Goal: Transaction & Acquisition: Book appointment/travel/reservation

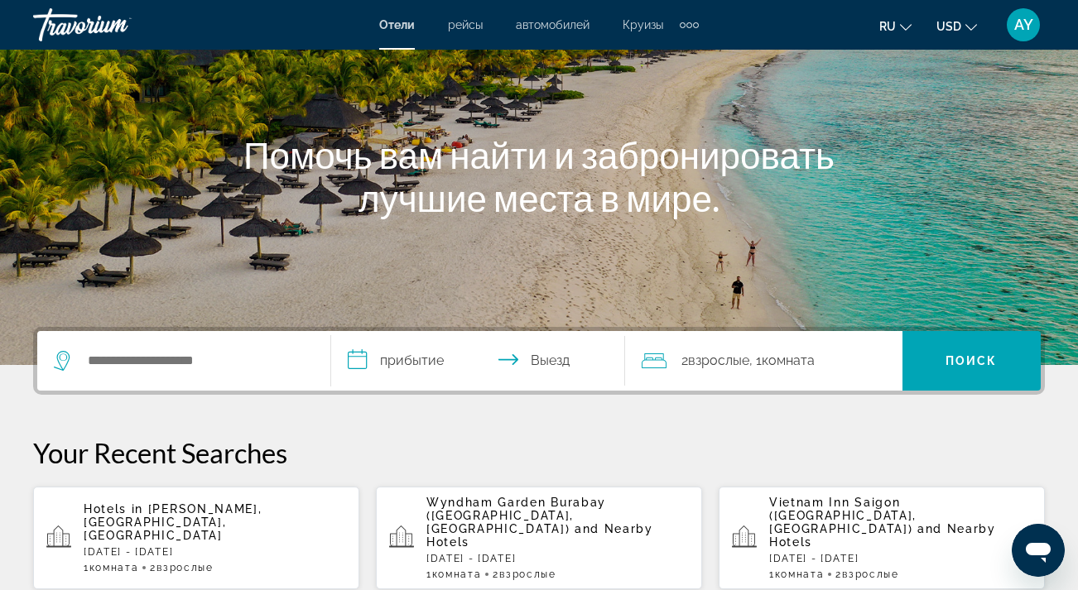
scroll to position [232, 0]
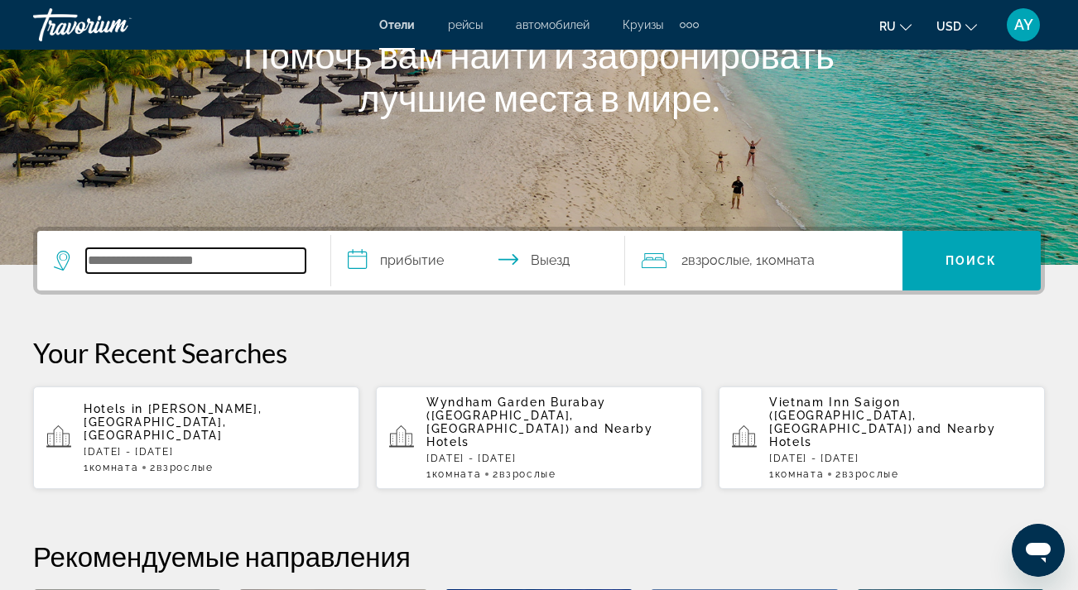
click at [243, 252] on input "Search hotel destination" at bounding box center [195, 260] width 219 height 25
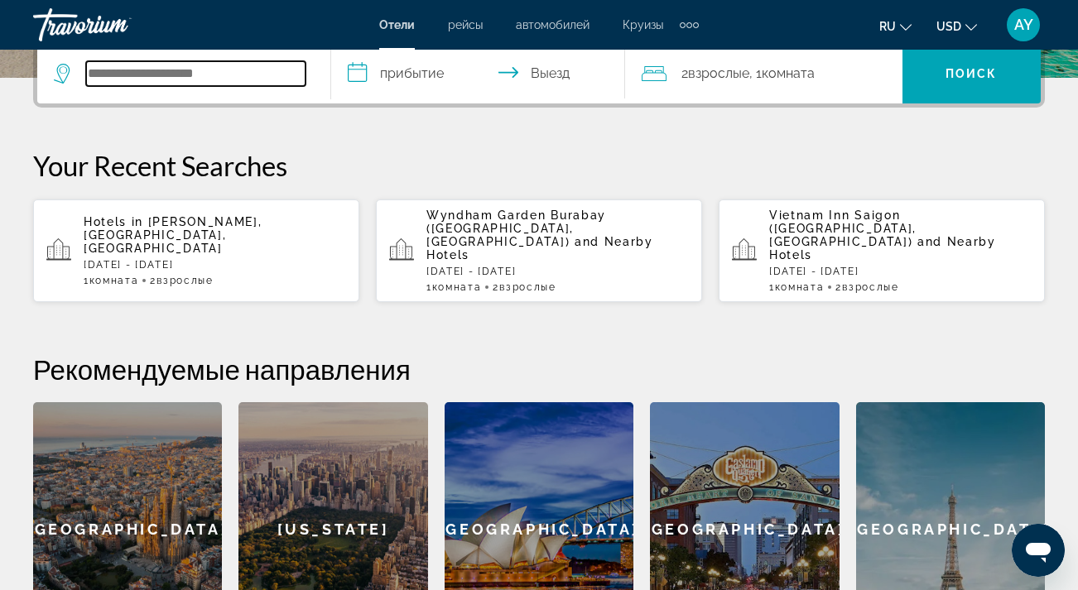
scroll to position [419, 0]
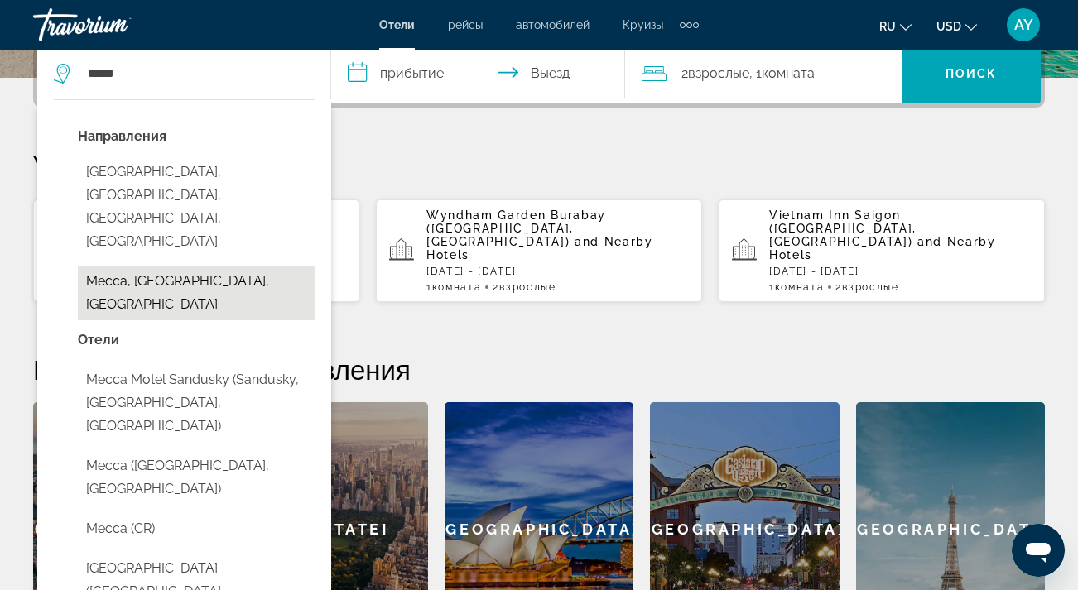
drag, startPoint x: 243, startPoint y: 253, endPoint x: 142, endPoint y: 238, distance: 101.3
click at [142, 266] on button "Mecca, [GEOGRAPHIC_DATA], [GEOGRAPHIC_DATA]" at bounding box center [196, 293] width 237 height 55
type input "**********"
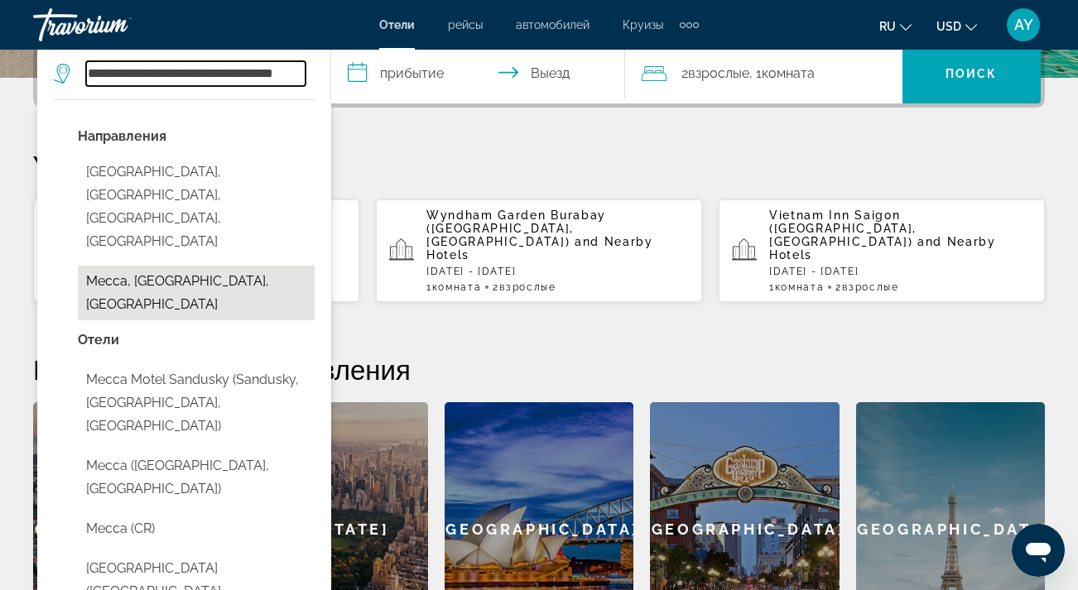
scroll to position [405, 0]
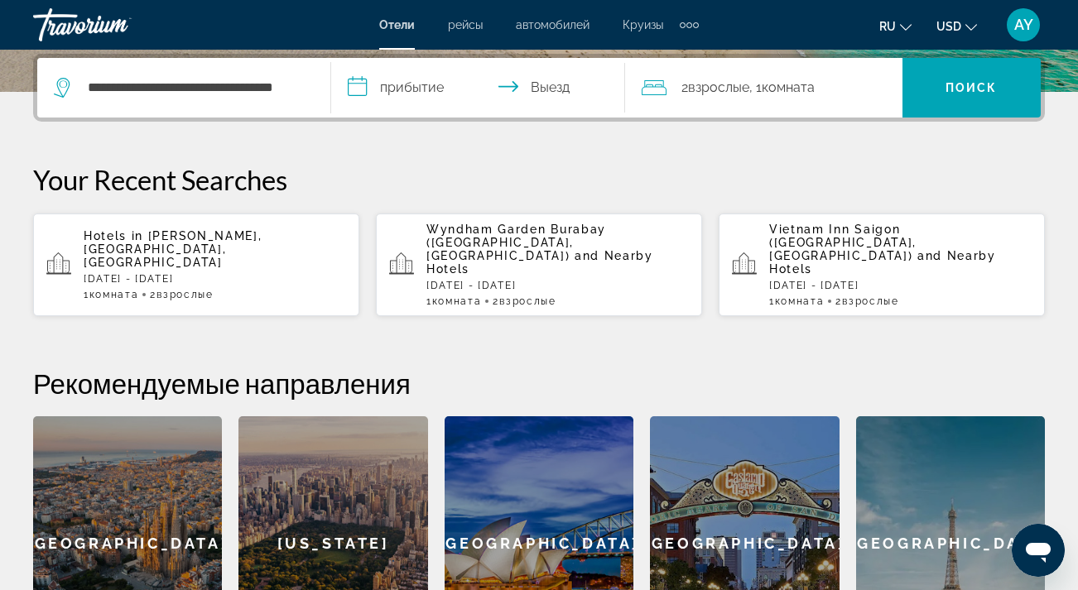
click at [361, 79] on input "**********" at bounding box center [481, 90] width 301 height 65
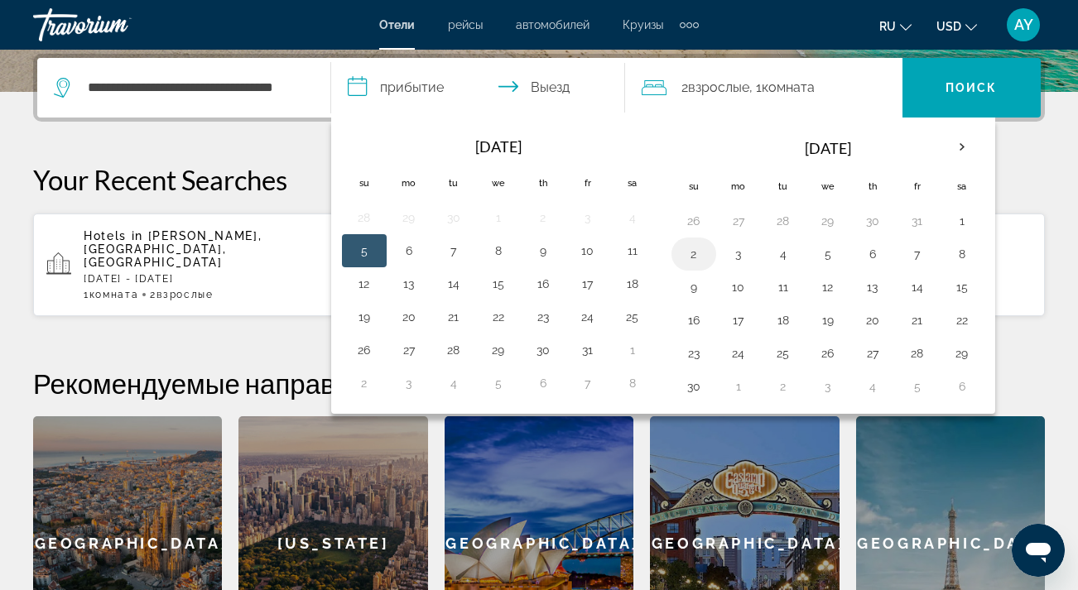
click at [691, 262] on button "2" at bounding box center [694, 254] width 27 height 23
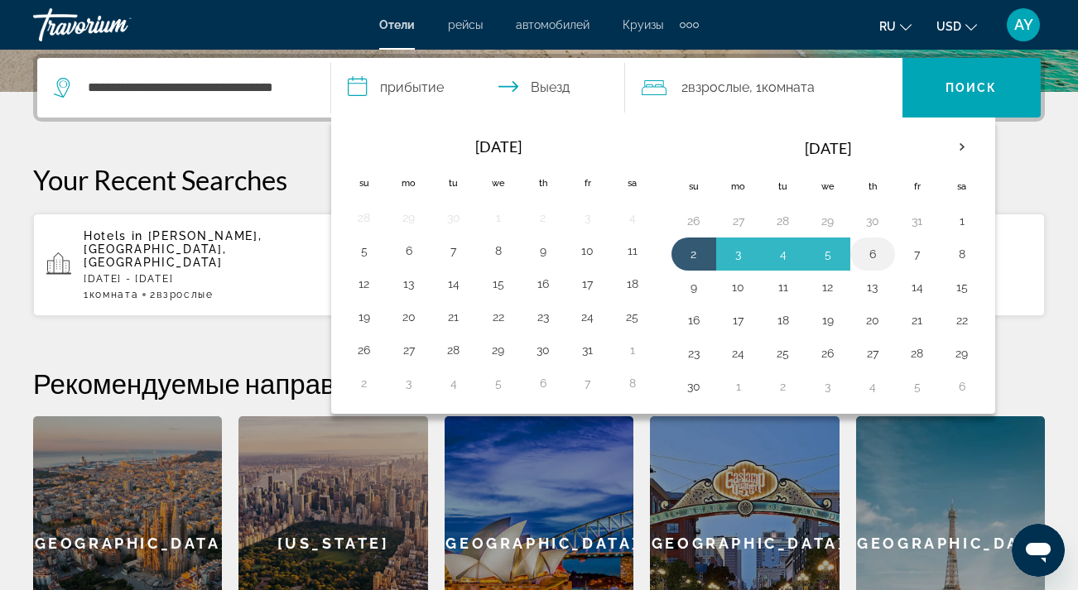
click at [877, 257] on button "6" at bounding box center [873, 254] width 27 height 23
type input "**********"
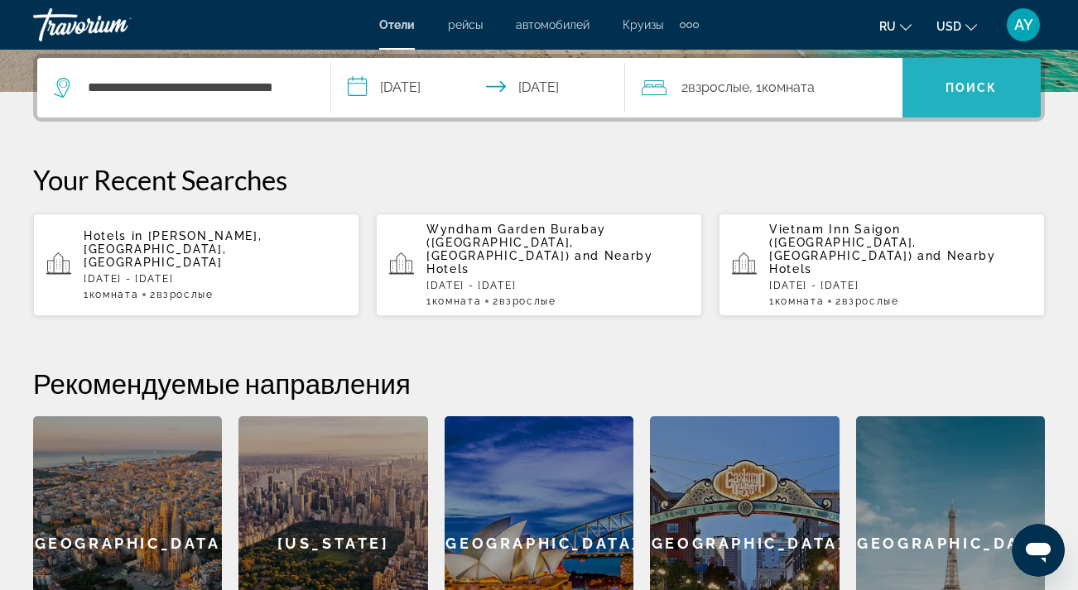
click at [953, 80] on span "Search" at bounding box center [972, 88] width 138 height 40
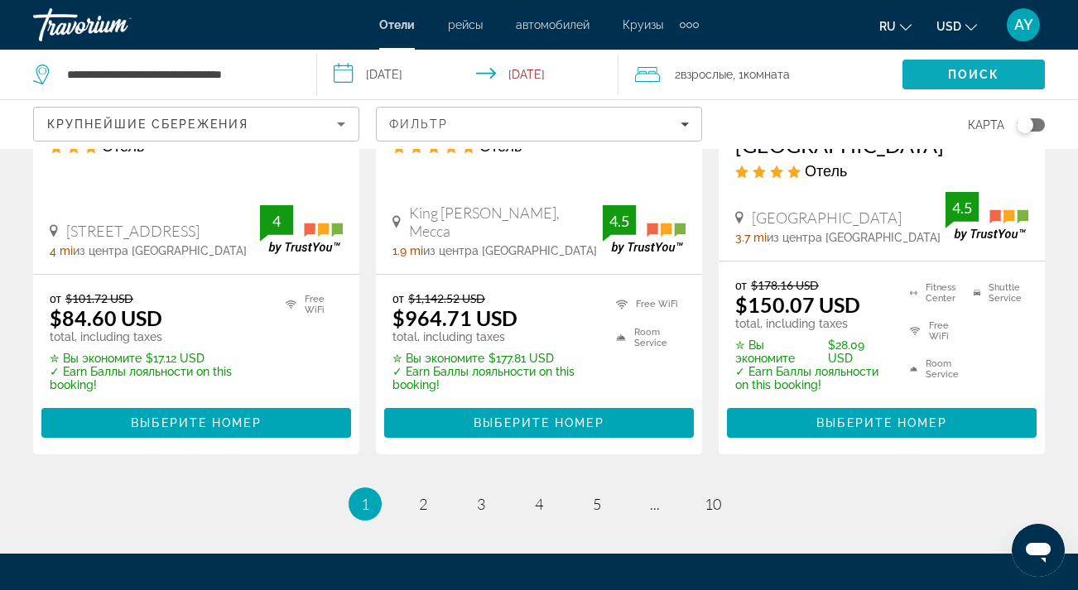
scroll to position [2408, 0]
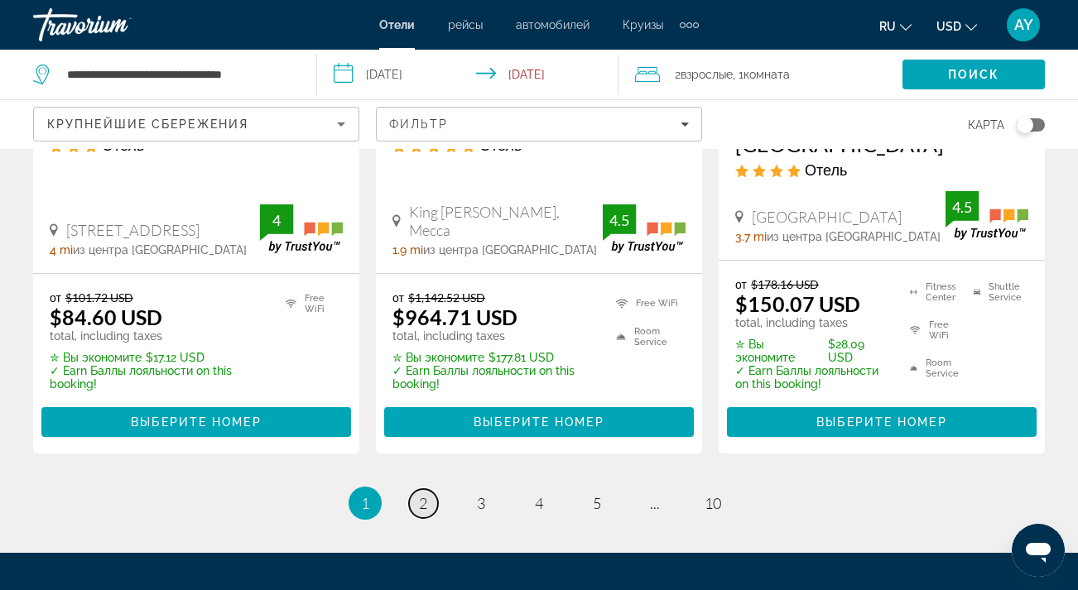
click at [422, 494] on span "2" at bounding box center [423, 503] width 8 height 18
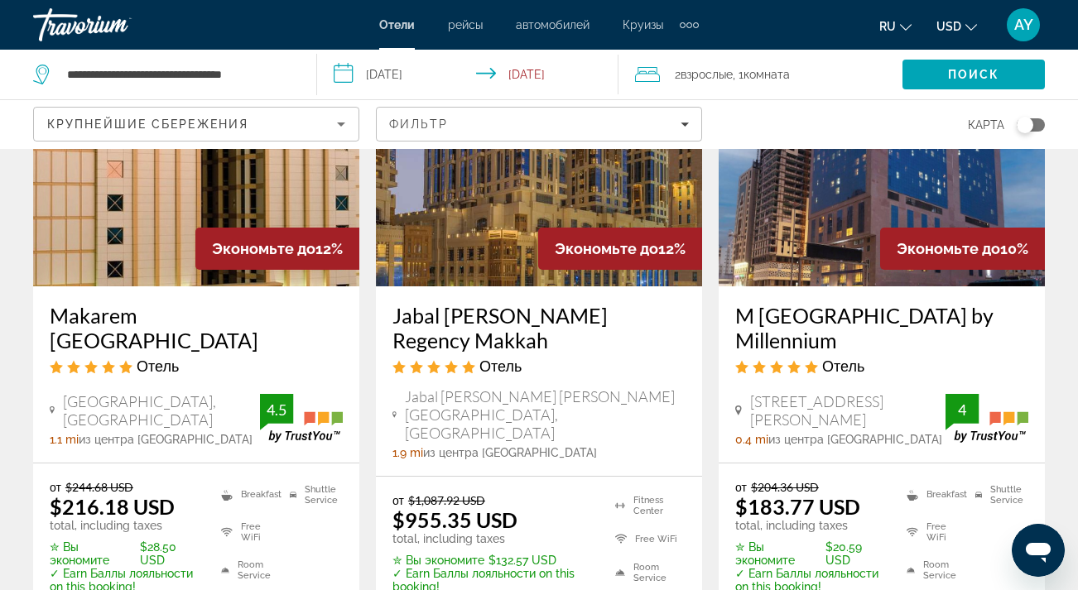
scroll to position [2183, 0]
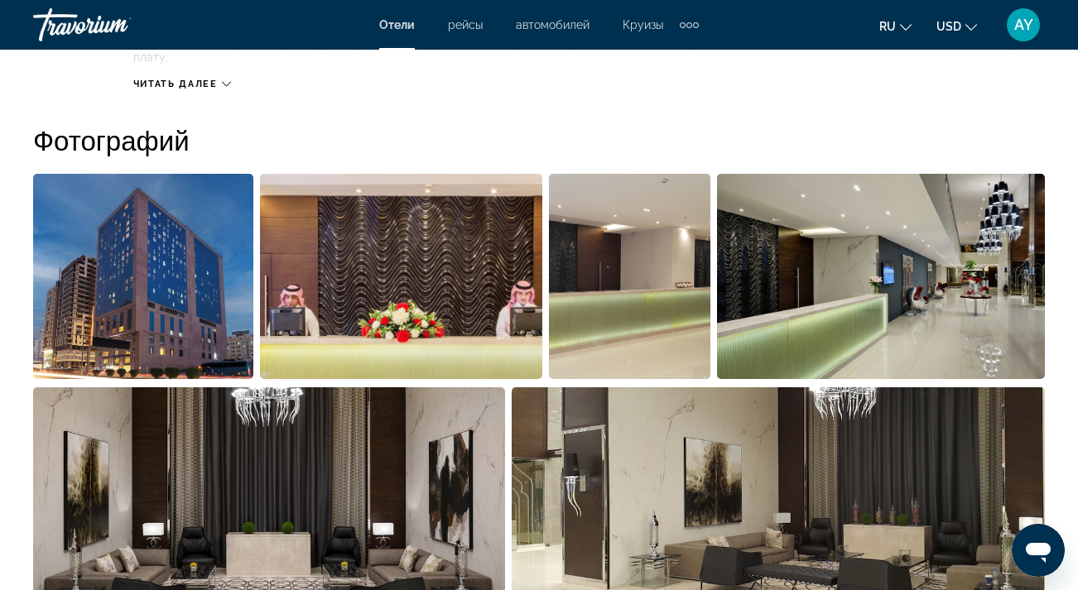
scroll to position [1062, 0]
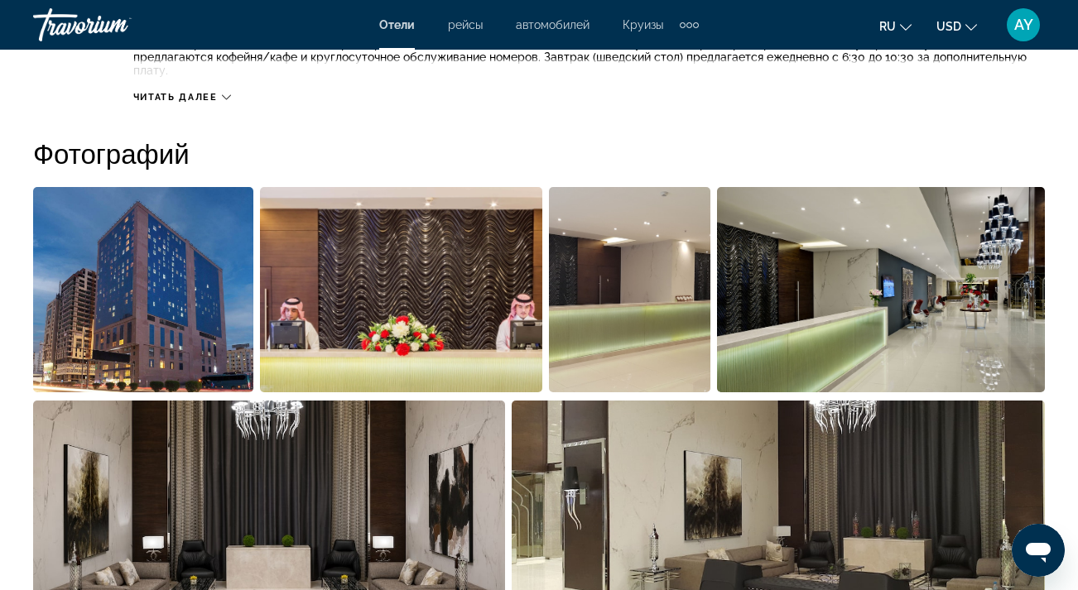
click at [224, 93] on icon "Main content" at bounding box center [226, 97] width 9 height 9
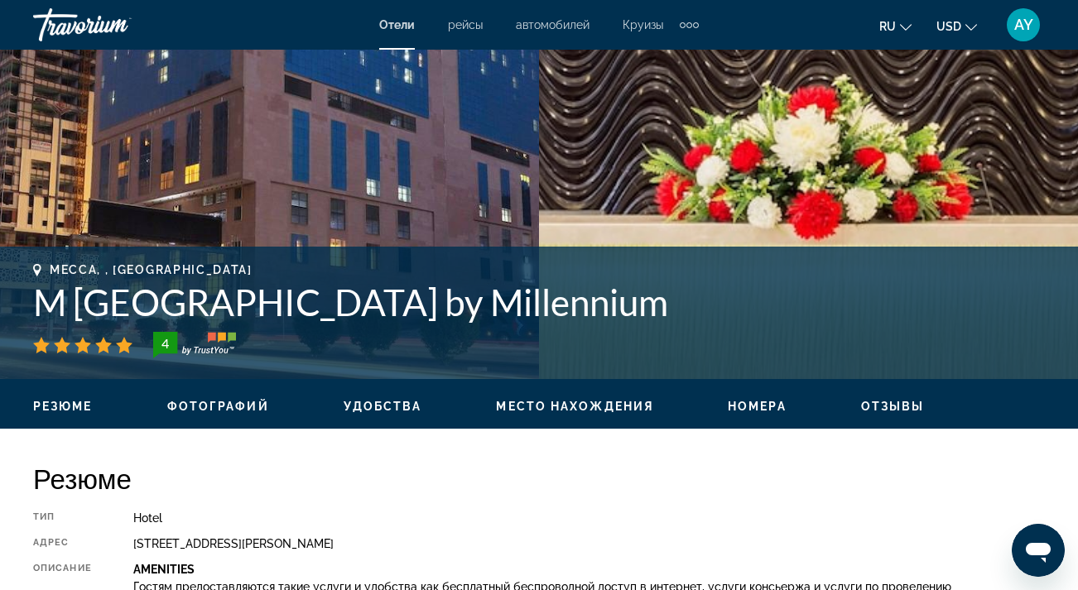
scroll to position [424, 0]
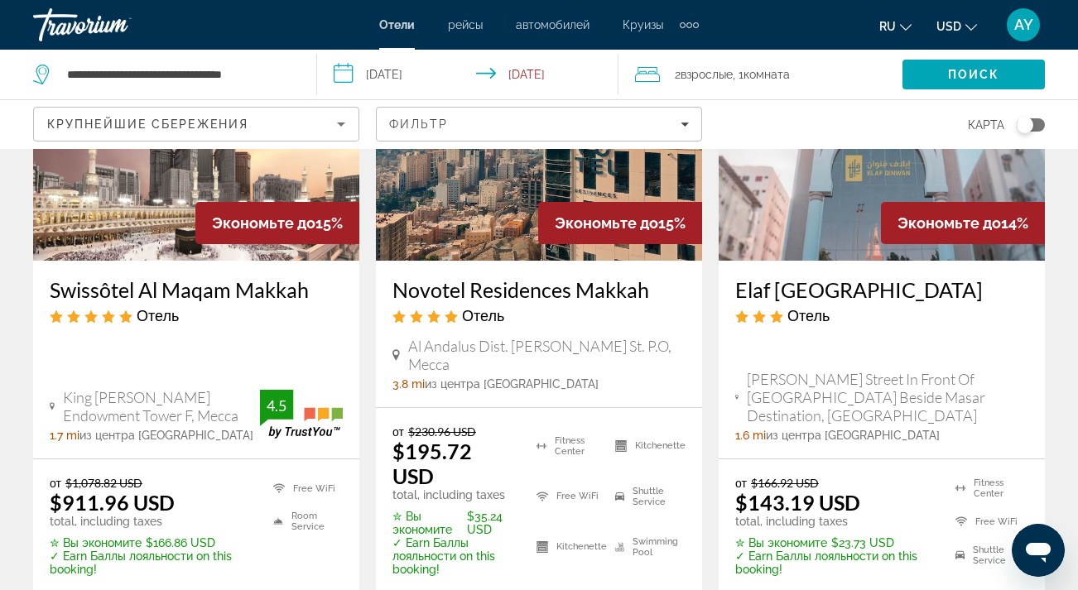
scroll to position [190, 0]
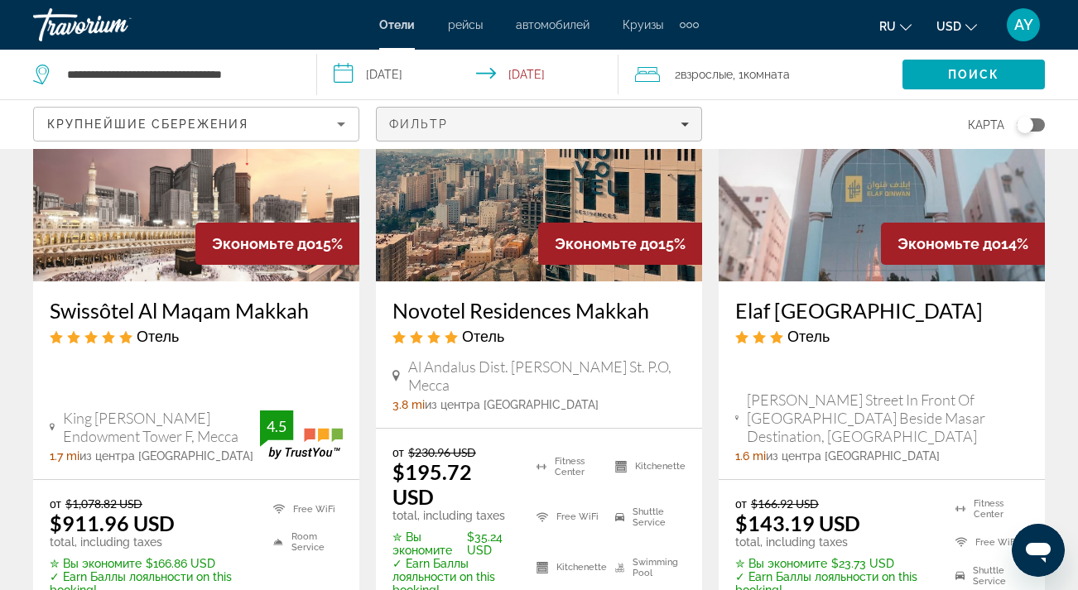
click at [427, 124] on span "Фильтр" at bounding box center [419, 124] width 60 height 13
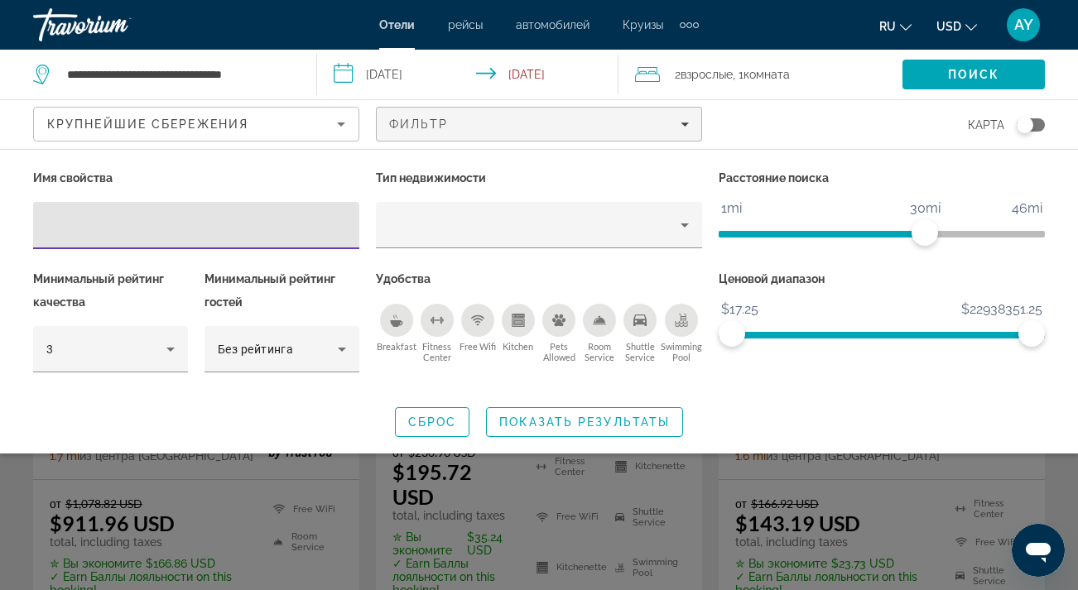
click at [832, 237] on span "ngx-slider" at bounding box center [822, 234] width 206 height 7
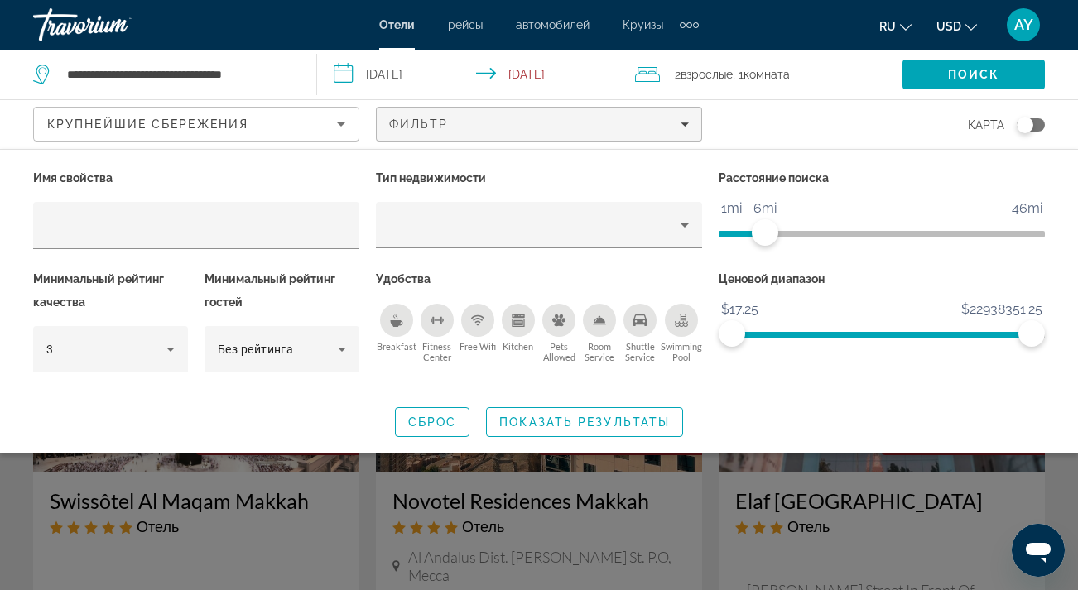
click at [764, 233] on span "ngx-slider" at bounding box center [742, 234] width 46 height 7
click at [736, 234] on span "ngx-slider" at bounding box center [729, 234] width 20 height 7
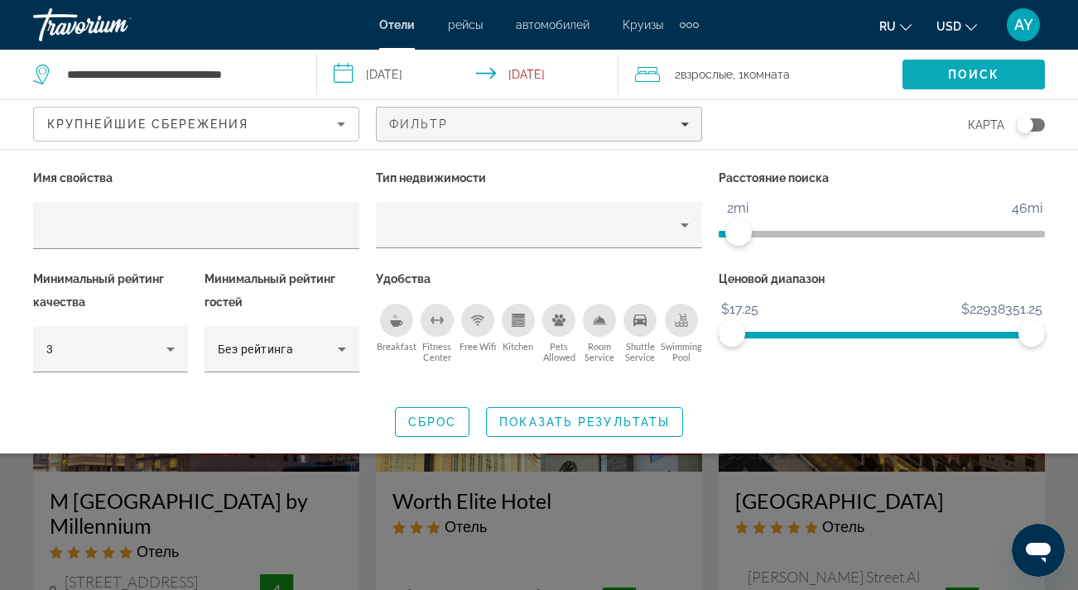
click at [987, 69] on span "Поиск" at bounding box center [974, 74] width 52 height 13
click at [659, 422] on span "Показать результаты" at bounding box center [584, 422] width 171 height 13
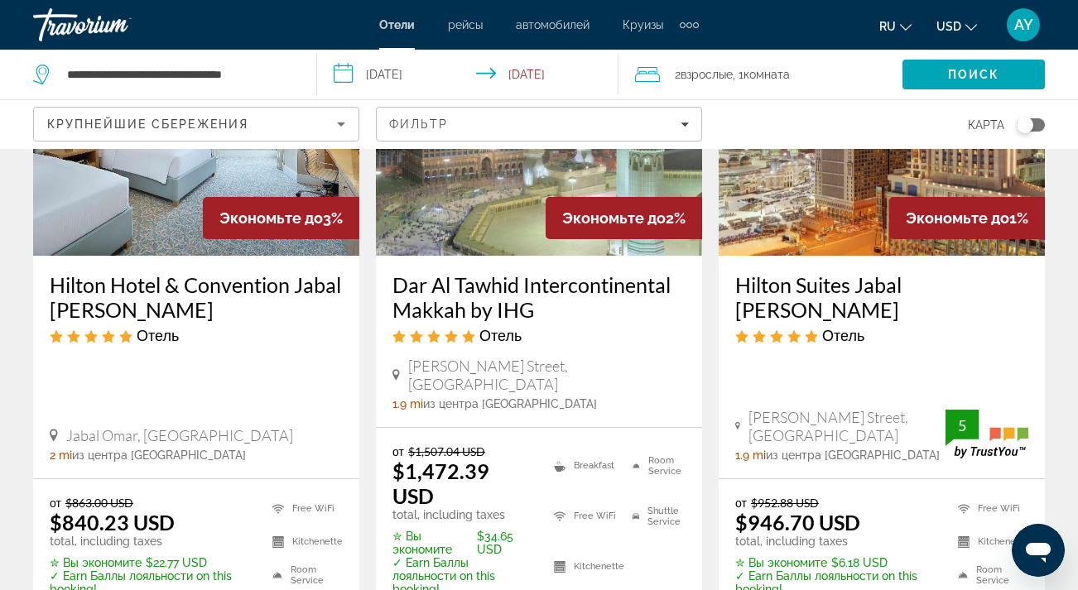
scroll to position [2281, 0]
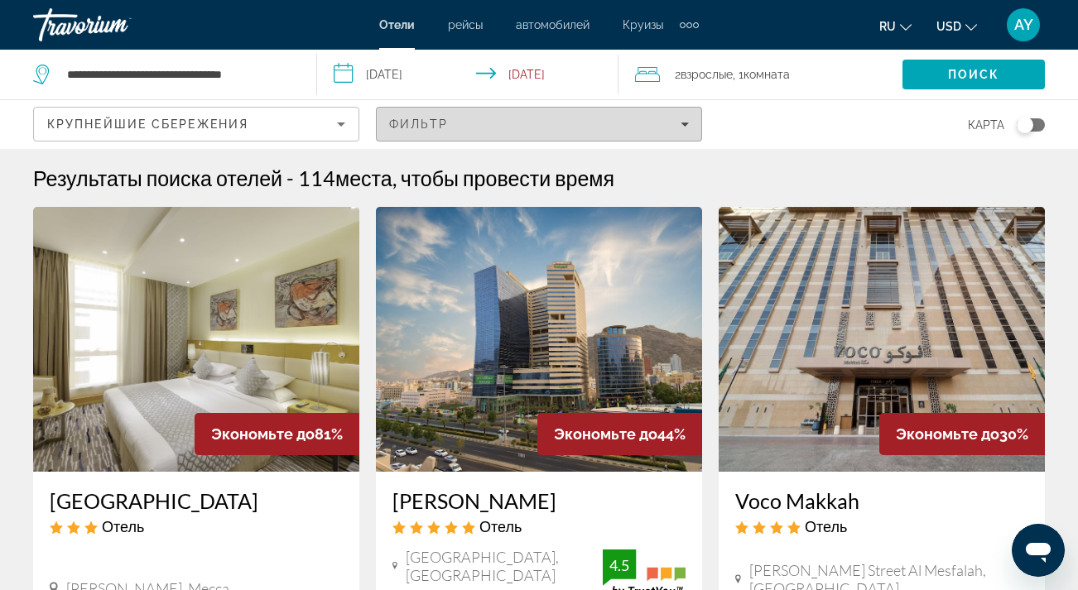
click at [415, 127] on span "Фильтр" at bounding box center [419, 124] width 60 height 13
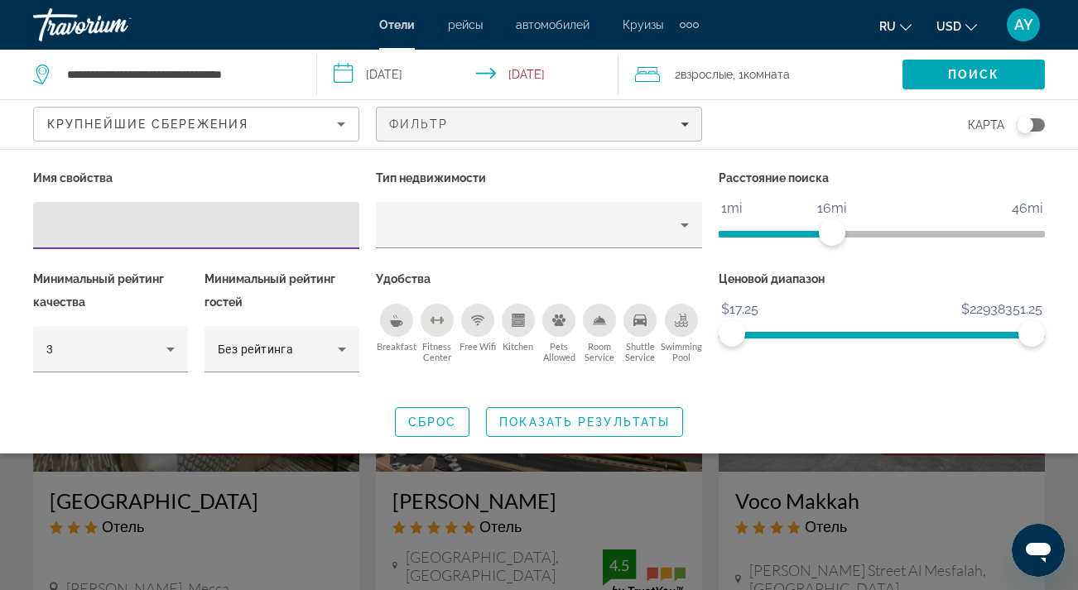
click at [911, 232] on span "ngx-slider" at bounding box center [882, 234] width 326 height 7
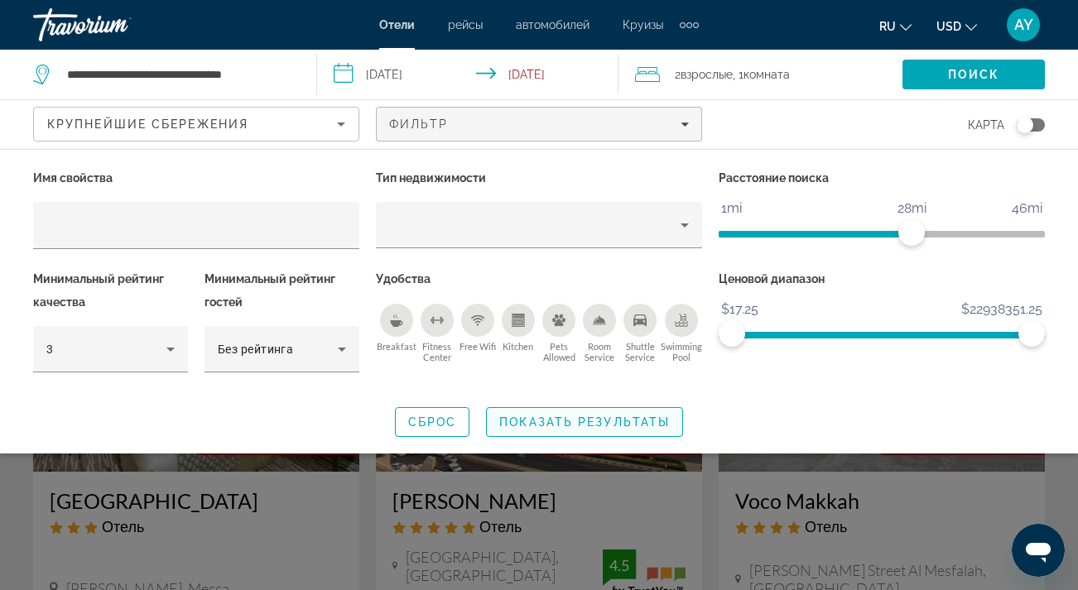
click at [560, 424] on span "Показать результаты" at bounding box center [584, 422] width 171 height 13
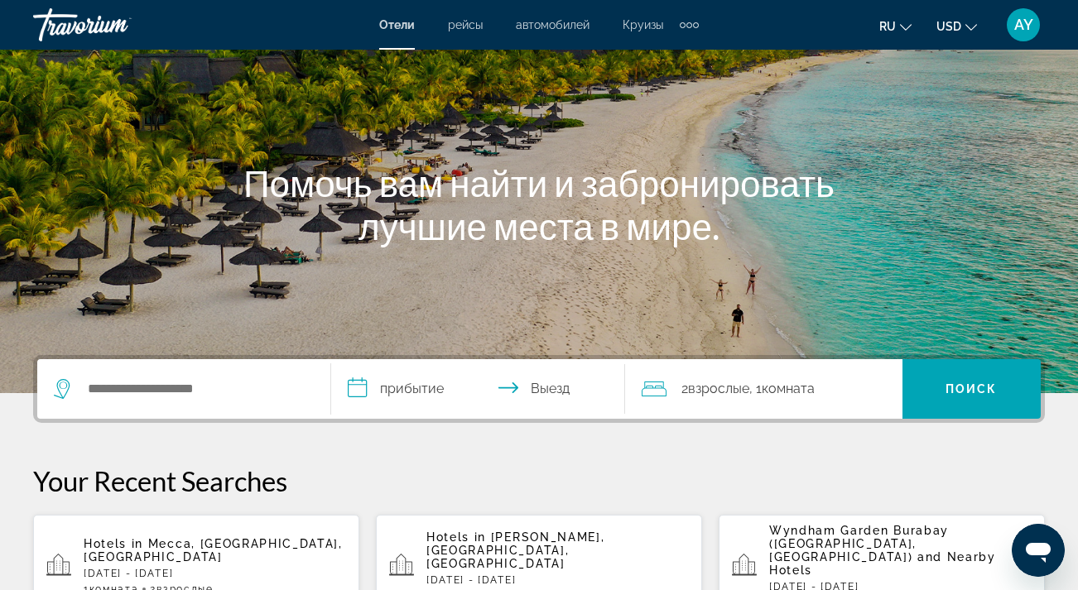
scroll to position [186, 0]
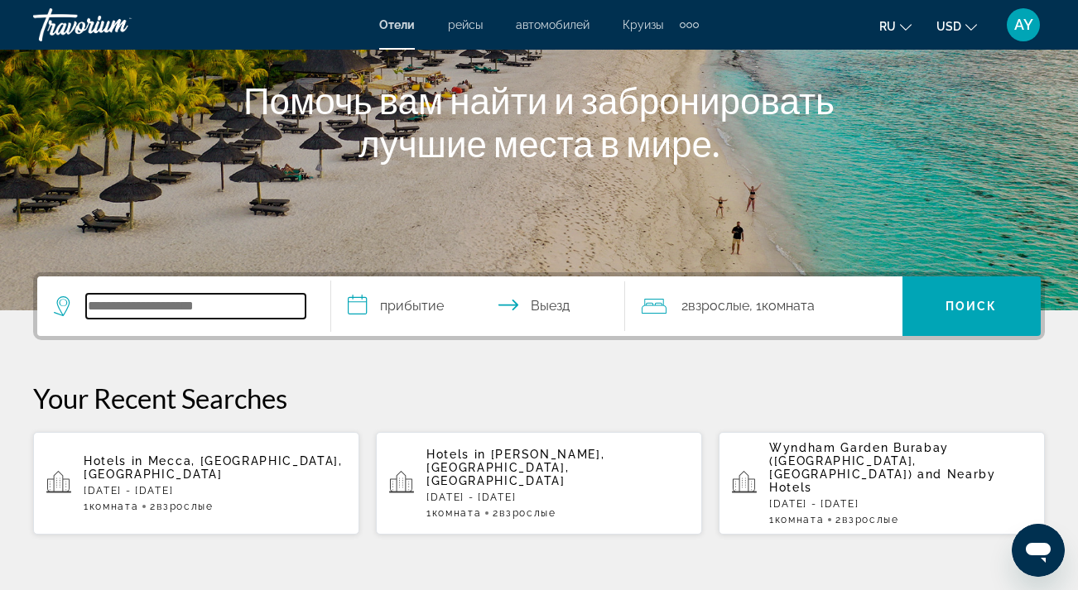
click at [197, 301] on input "Search hotel destination" at bounding box center [195, 306] width 219 height 25
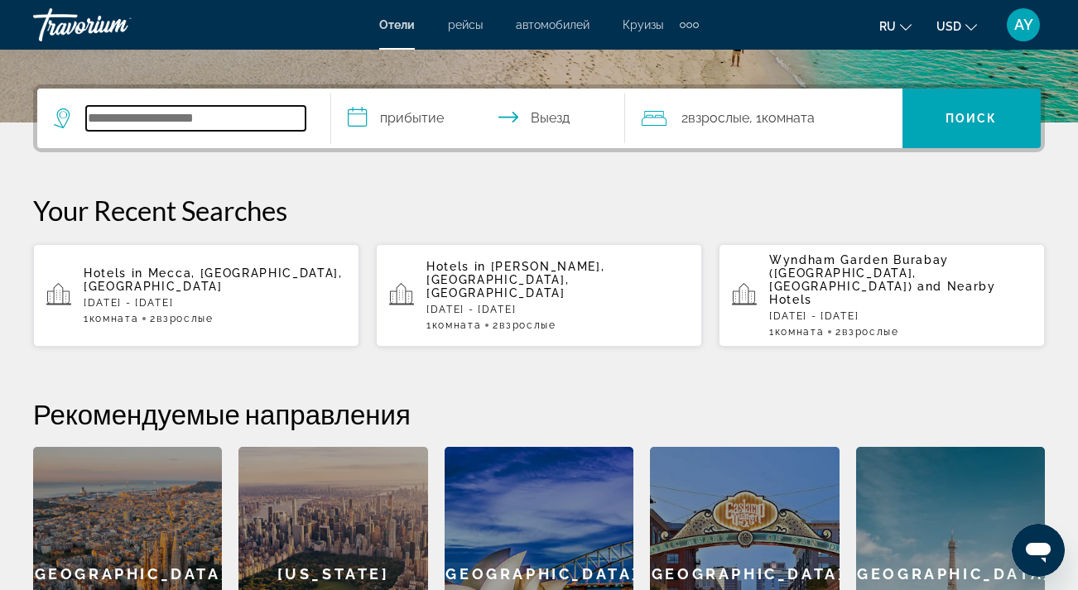
scroll to position [405, 0]
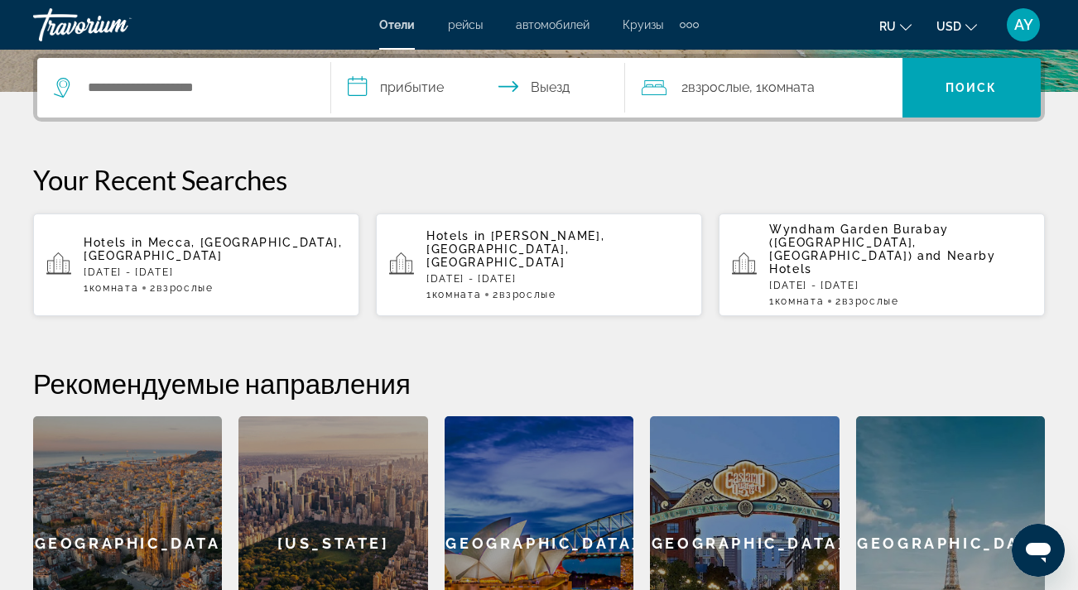
click at [217, 267] on p "Sun, 02 Nov - Thu, 06 Nov" at bounding box center [215, 273] width 263 height 12
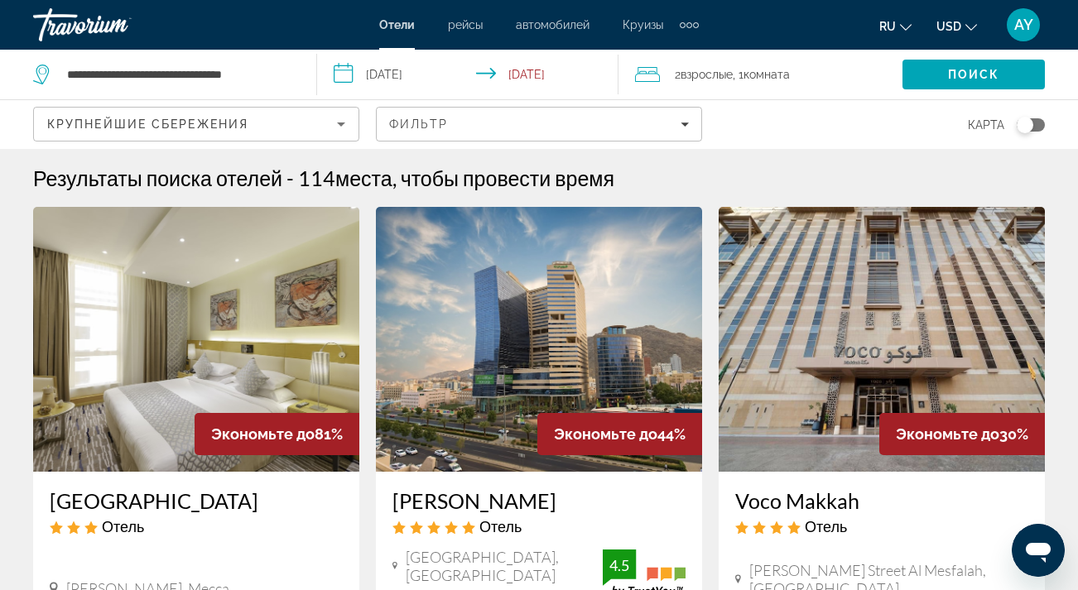
click at [394, 75] on input "**********" at bounding box center [470, 77] width 307 height 55
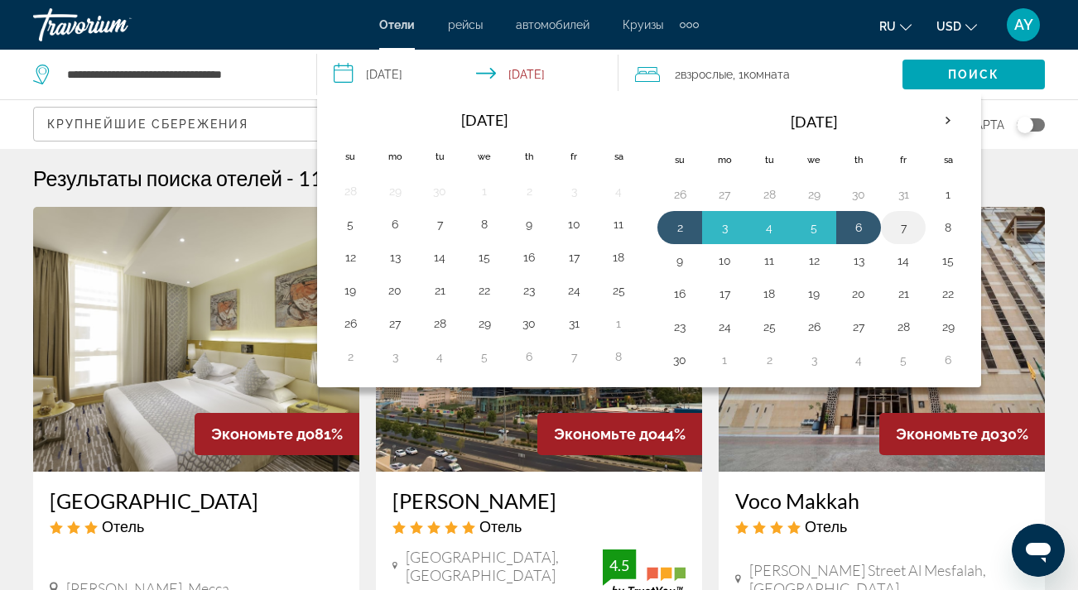
click at [912, 232] on button "7" at bounding box center [903, 227] width 27 height 23
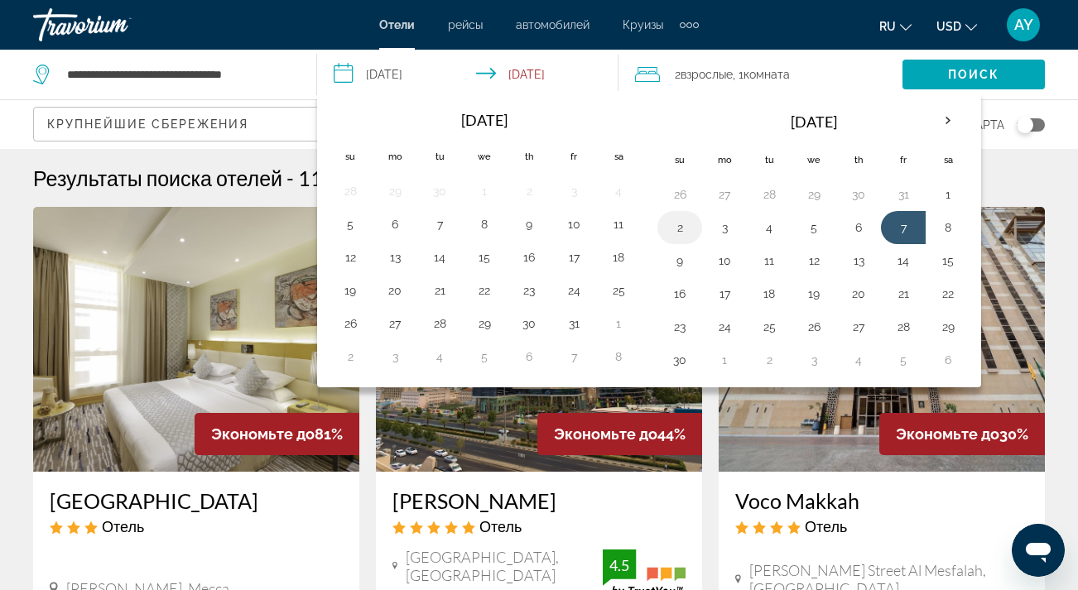
click at [685, 236] on button "2" at bounding box center [680, 227] width 27 height 23
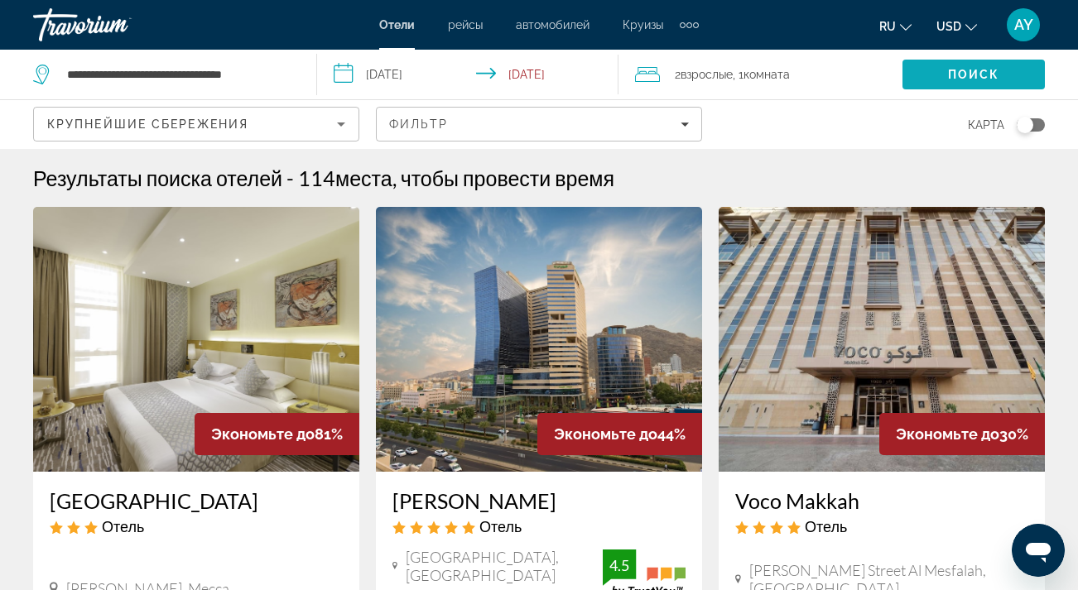
click at [941, 73] on span "Search" at bounding box center [974, 75] width 142 height 40
click at [346, 75] on input "**********" at bounding box center [470, 77] width 307 height 55
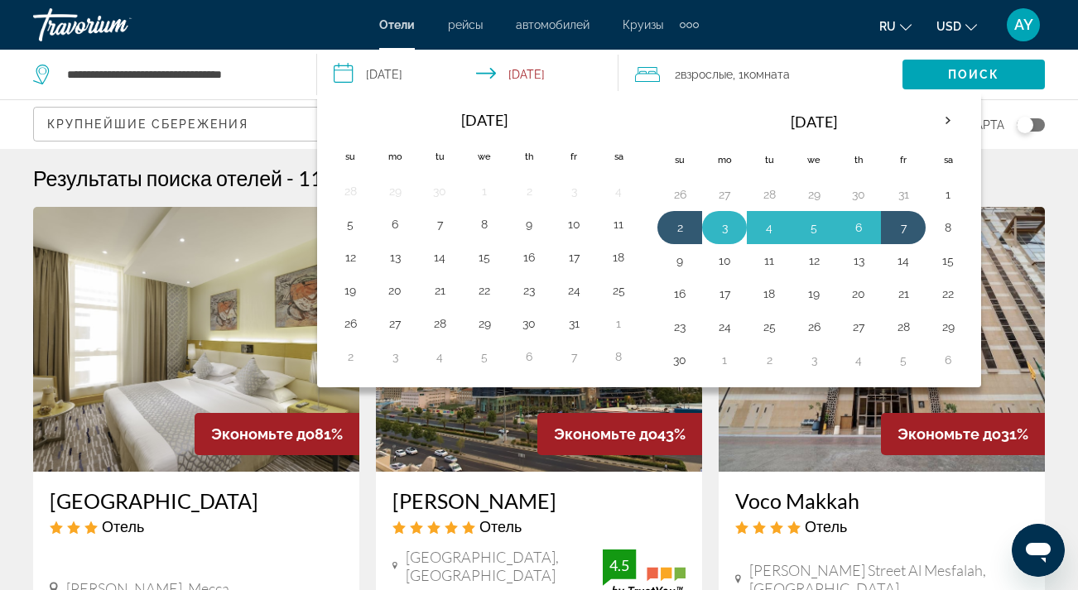
click at [729, 230] on button "3" at bounding box center [724, 227] width 27 height 23
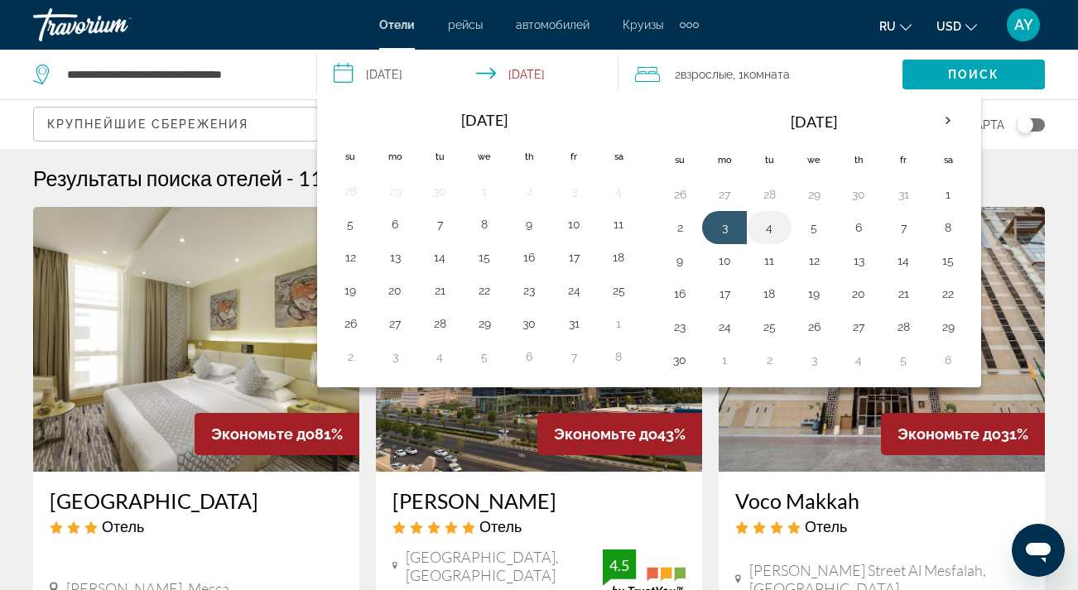
click at [775, 232] on button "4" at bounding box center [769, 227] width 27 height 23
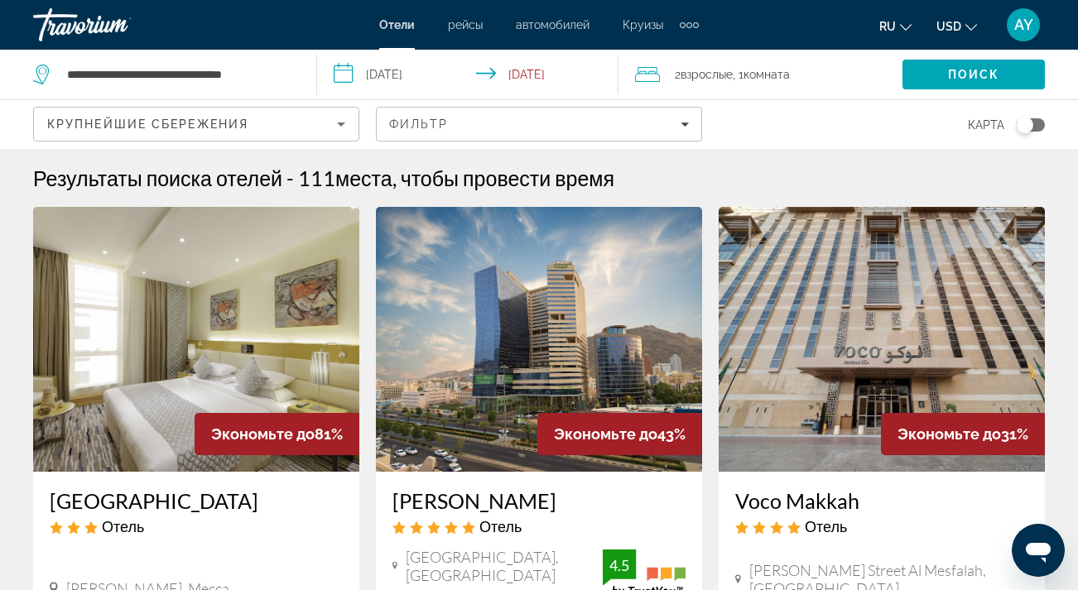
click at [457, 79] on input "**********" at bounding box center [470, 77] width 307 height 55
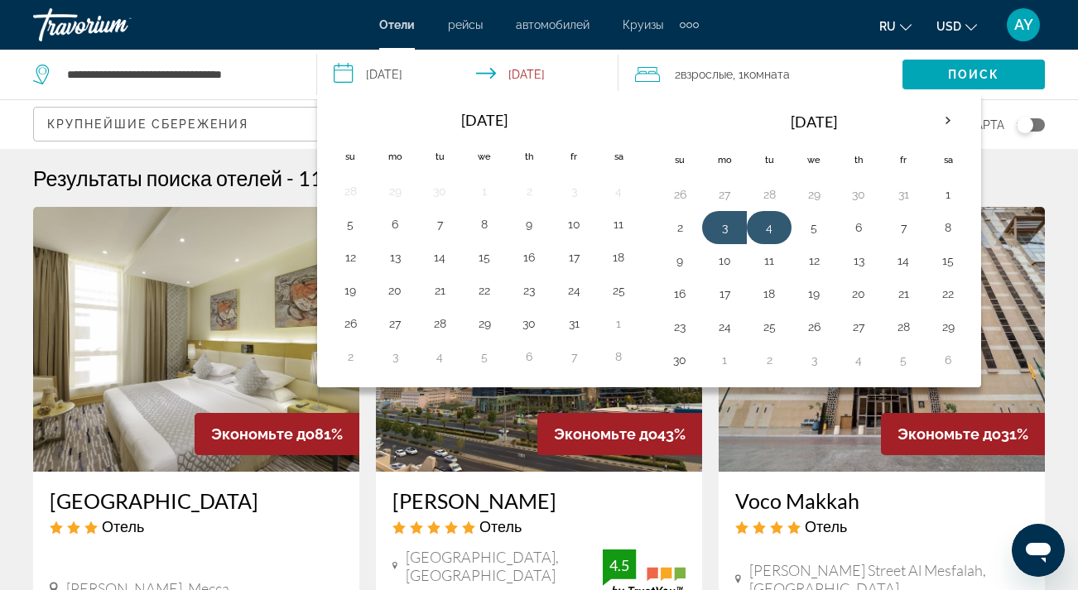
click at [773, 233] on button "4" at bounding box center [769, 227] width 27 height 23
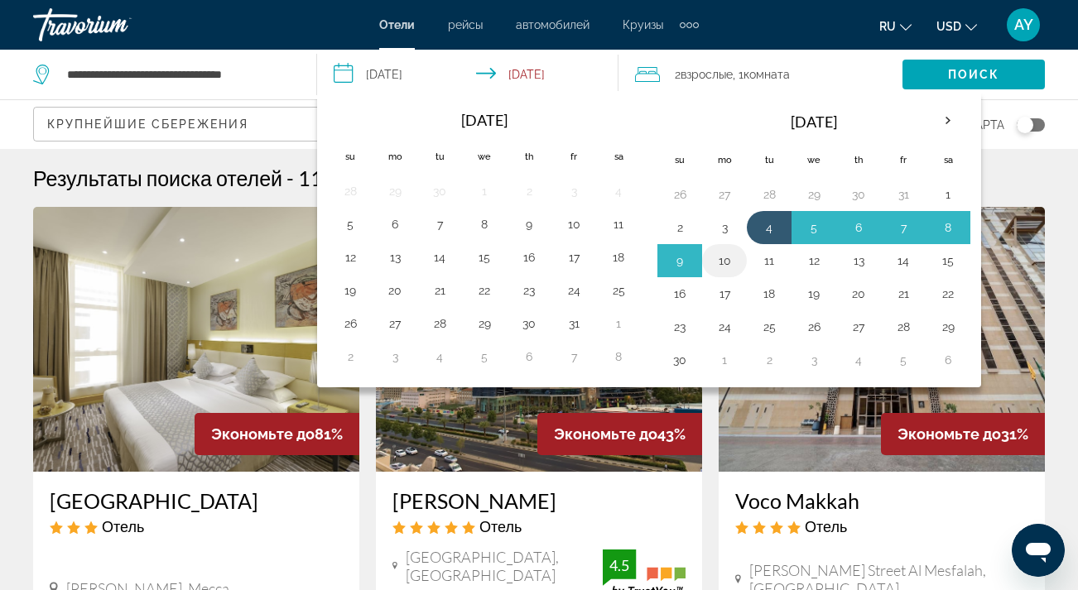
click at [725, 265] on button "10" at bounding box center [724, 260] width 27 height 23
type input "**********"
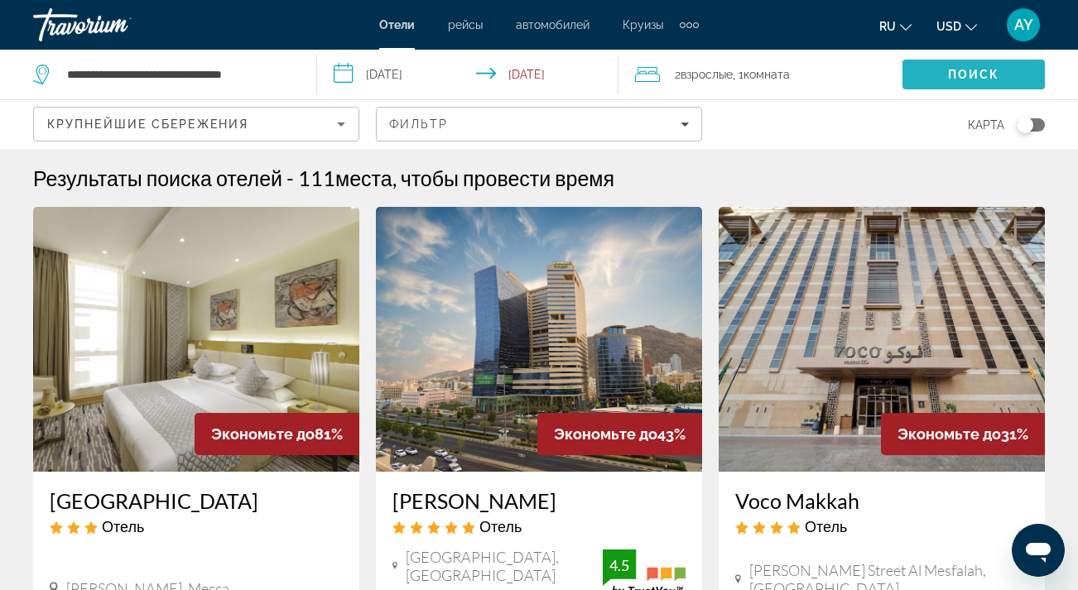
click at [957, 70] on span "Поиск" at bounding box center [974, 74] width 52 height 13
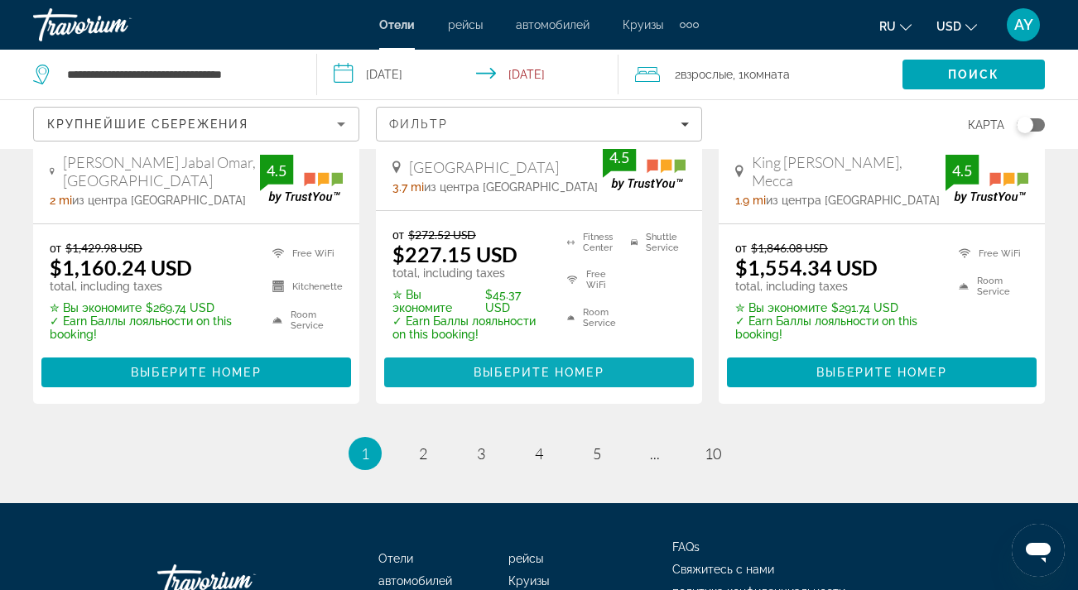
scroll to position [2495, 0]
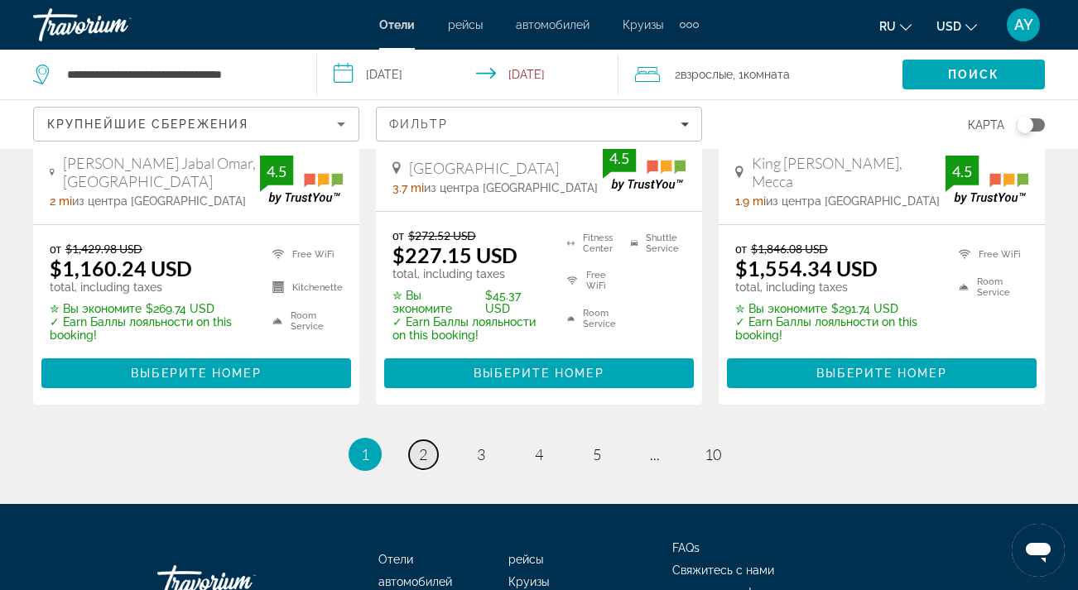
click at [422, 446] on span "2" at bounding box center [423, 455] width 8 height 18
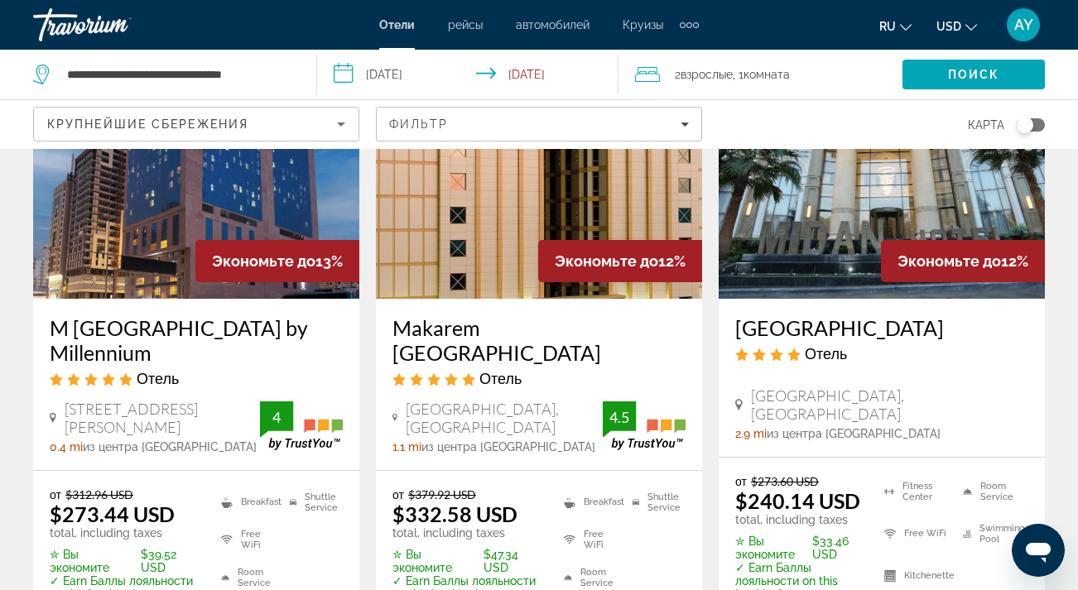
scroll to position [2181, 0]
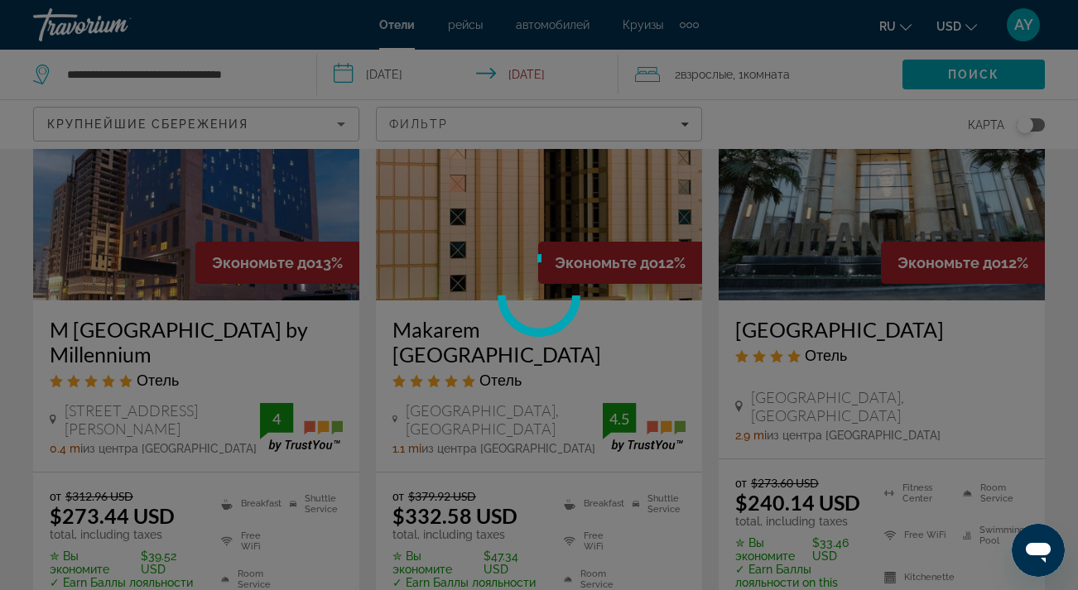
click at [248, 563] on div at bounding box center [539, 295] width 1078 height 590
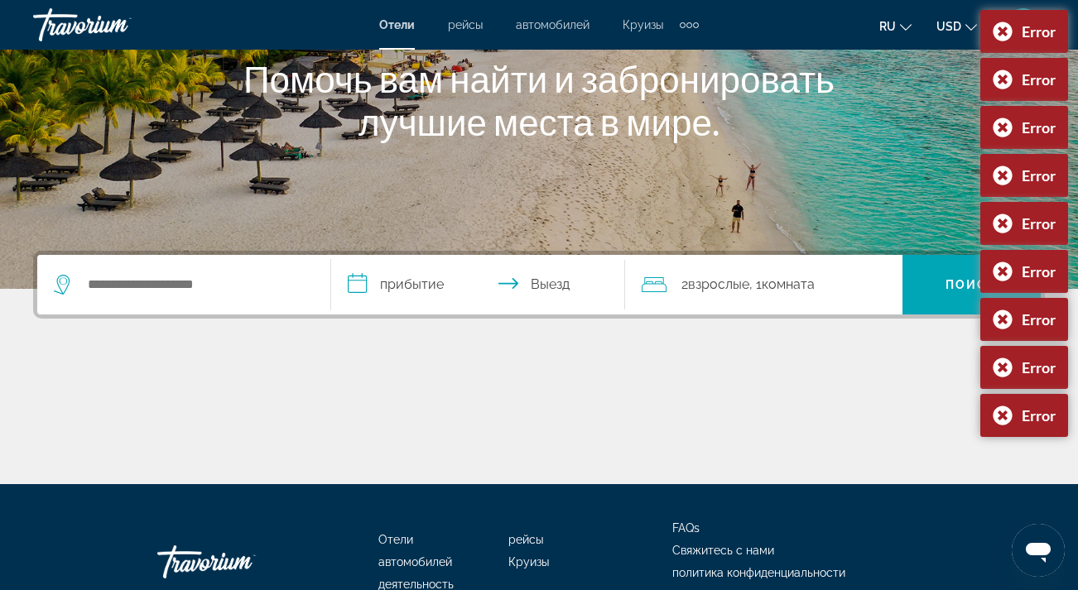
scroll to position [209, 0]
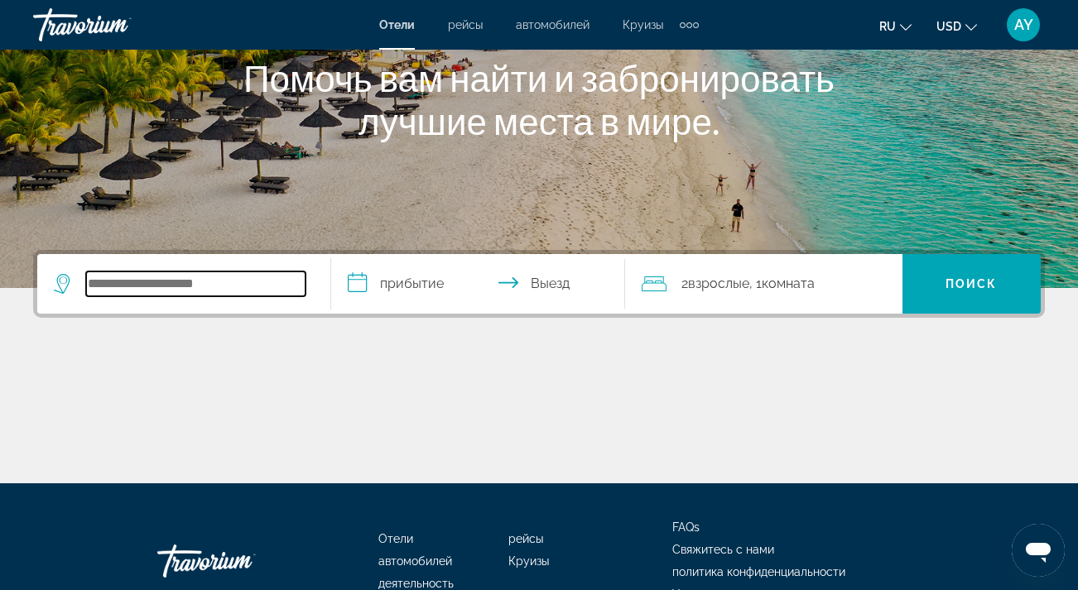
click at [202, 287] on input "Search hotel destination" at bounding box center [195, 284] width 219 height 25
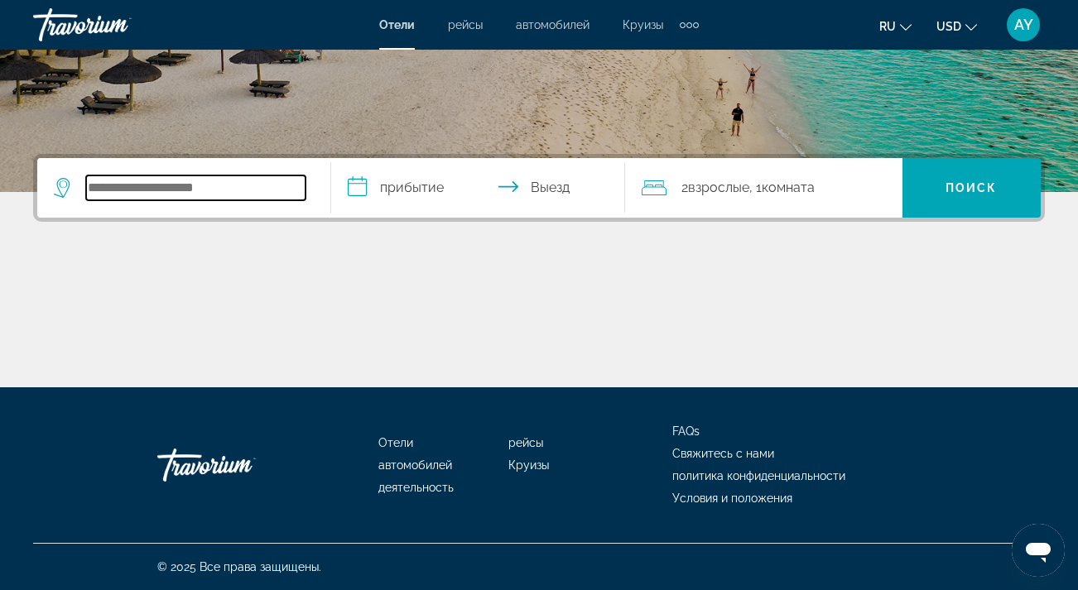
click at [182, 179] on input "Search hotel destination" at bounding box center [195, 188] width 219 height 25
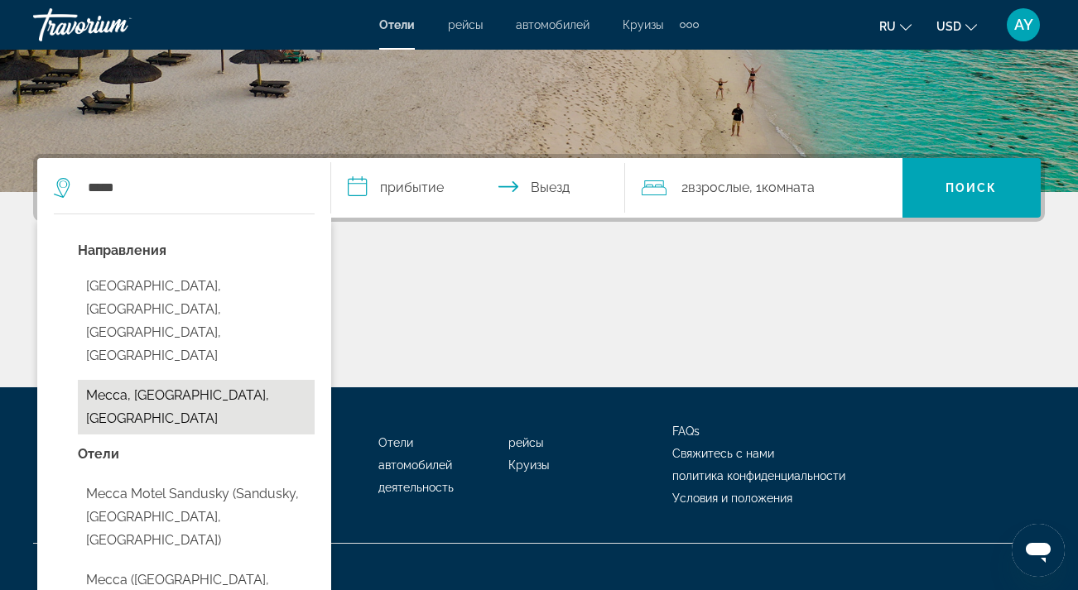
click at [181, 380] on button "Mecca, [GEOGRAPHIC_DATA], [GEOGRAPHIC_DATA]" at bounding box center [196, 407] width 237 height 55
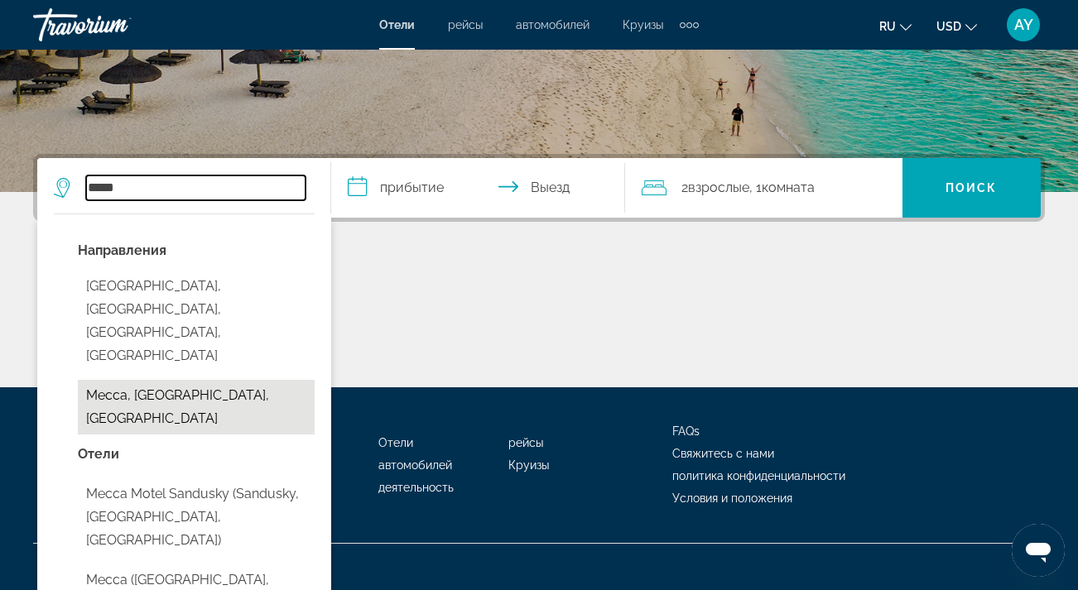
type input "**********"
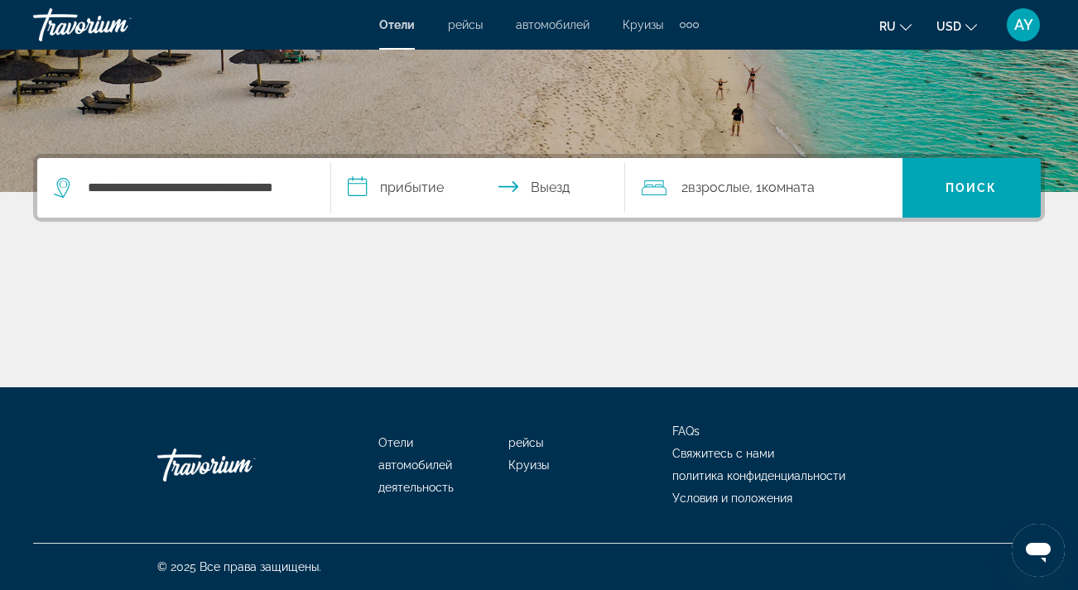
click at [373, 180] on input "**********" at bounding box center [481, 190] width 301 height 65
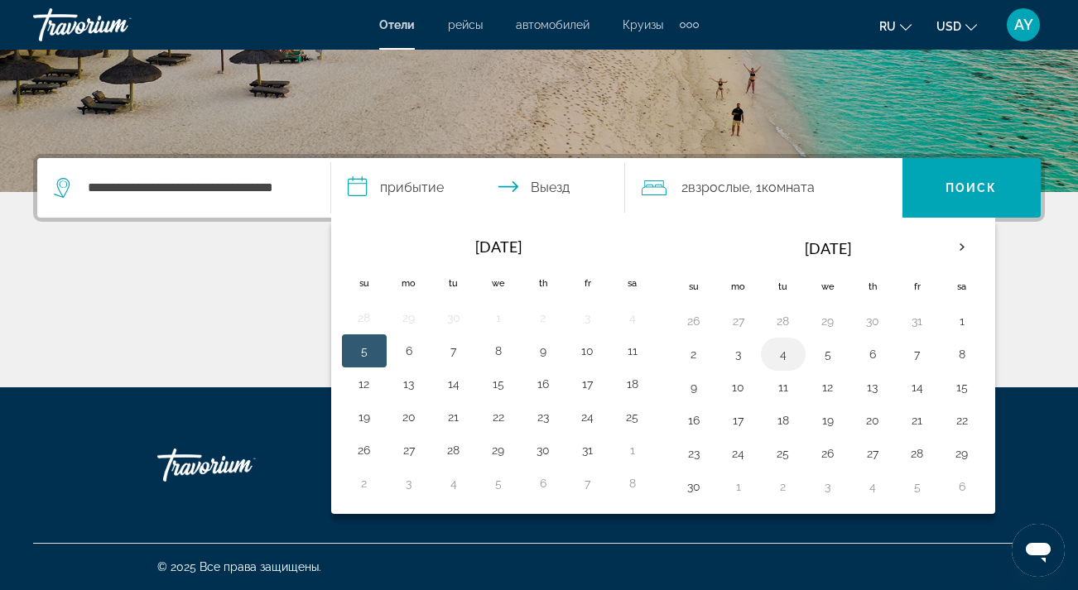
click at [783, 363] on button "4" at bounding box center [783, 354] width 27 height 23
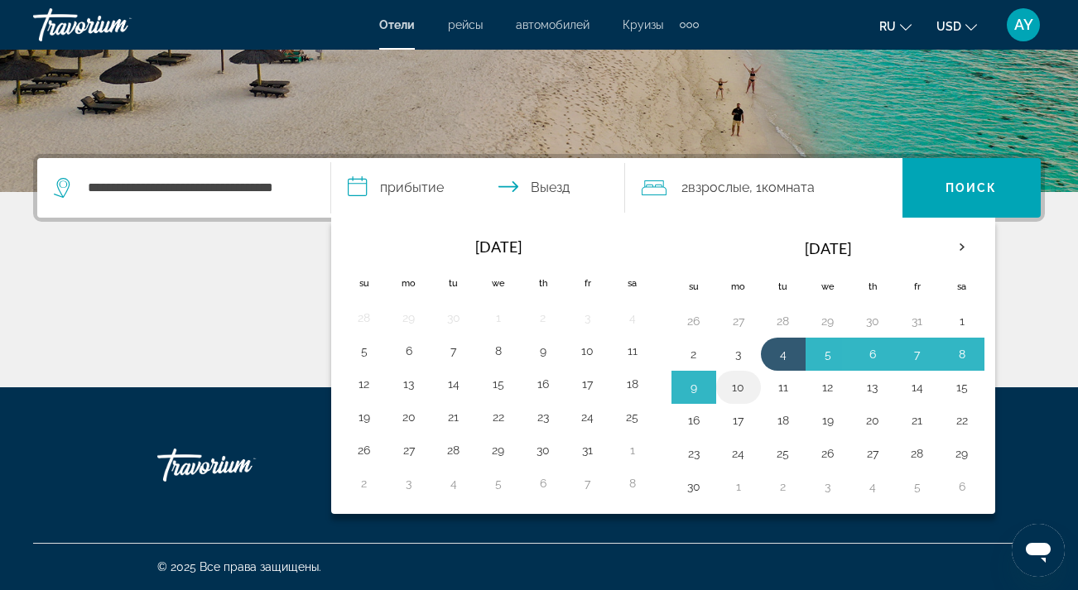
click at [741, 397] on button "10" at bounding box center [738, 387] width 27 height 23
type input "**********"
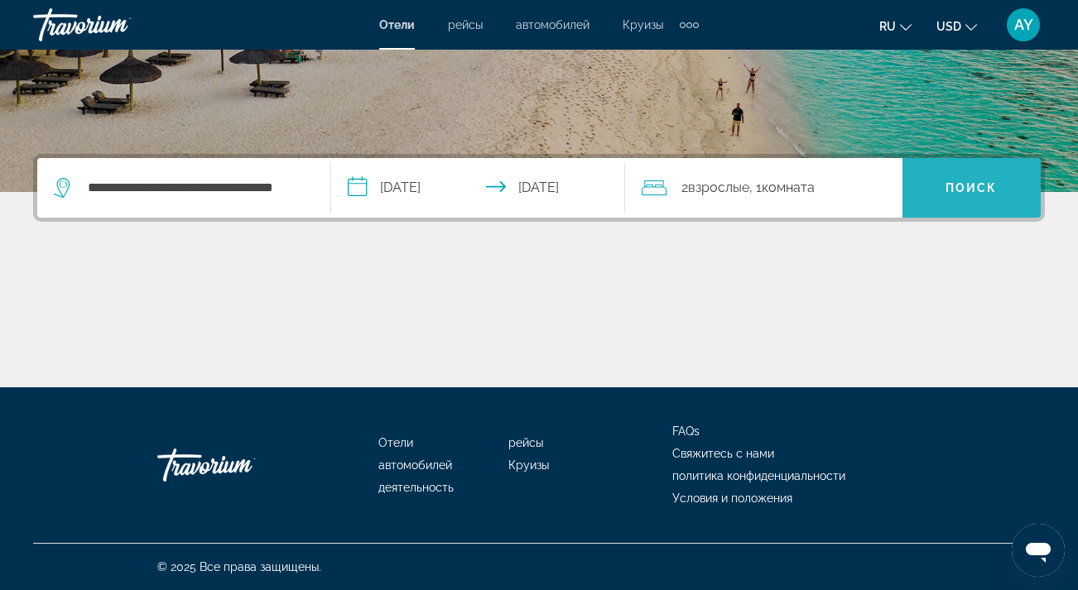
click at [939, 182] on span "Search" at bounding box center [972, 188] width 138 height 40
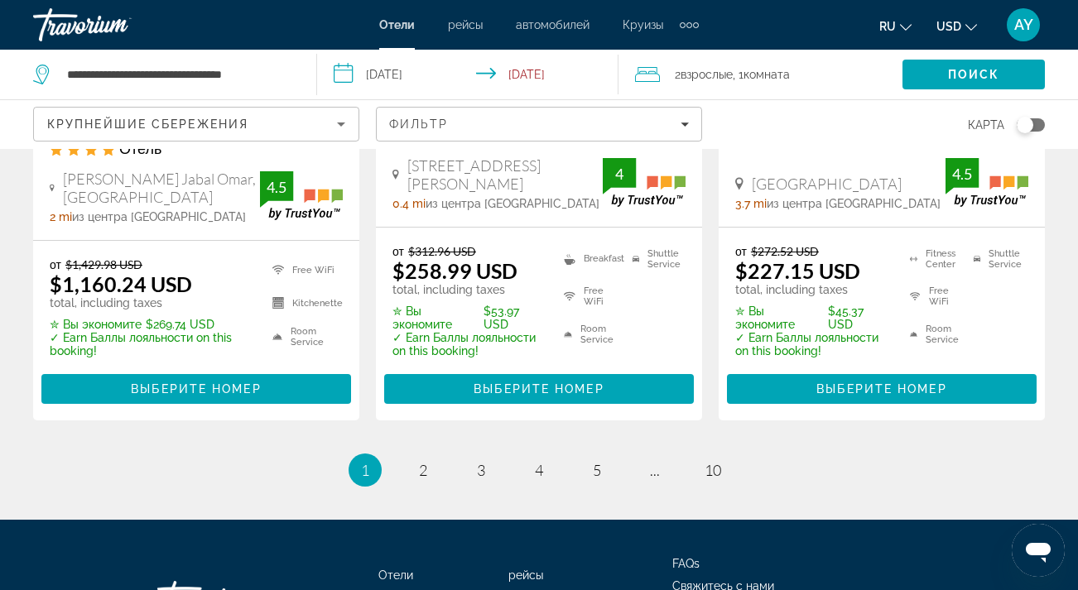
scroll to position [2480, 0]
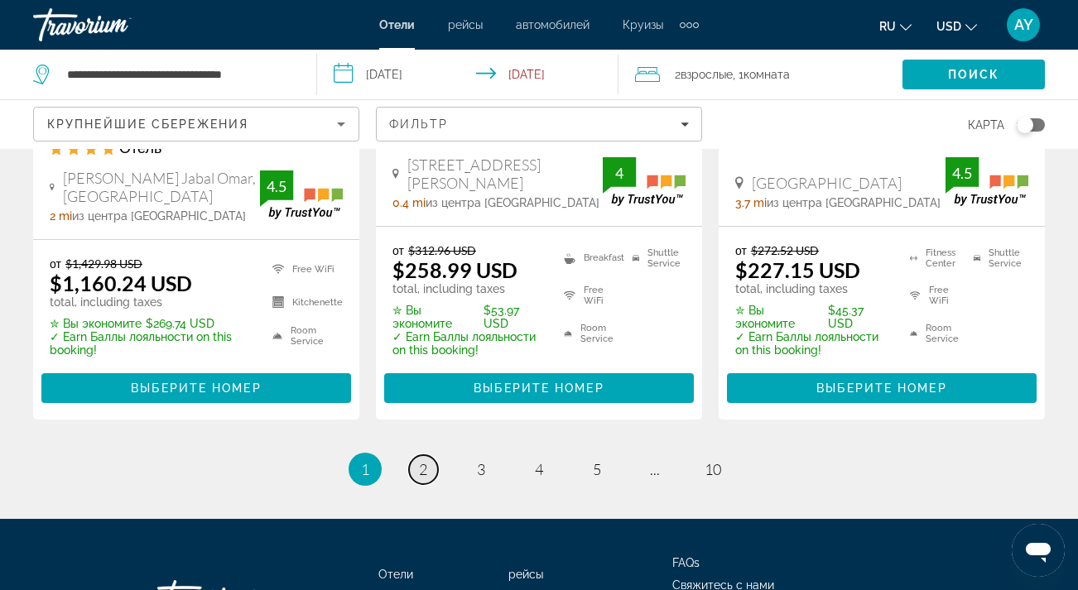
click at [421, 460] on span "2" at bounding box center [423, 469] width 8 height 18
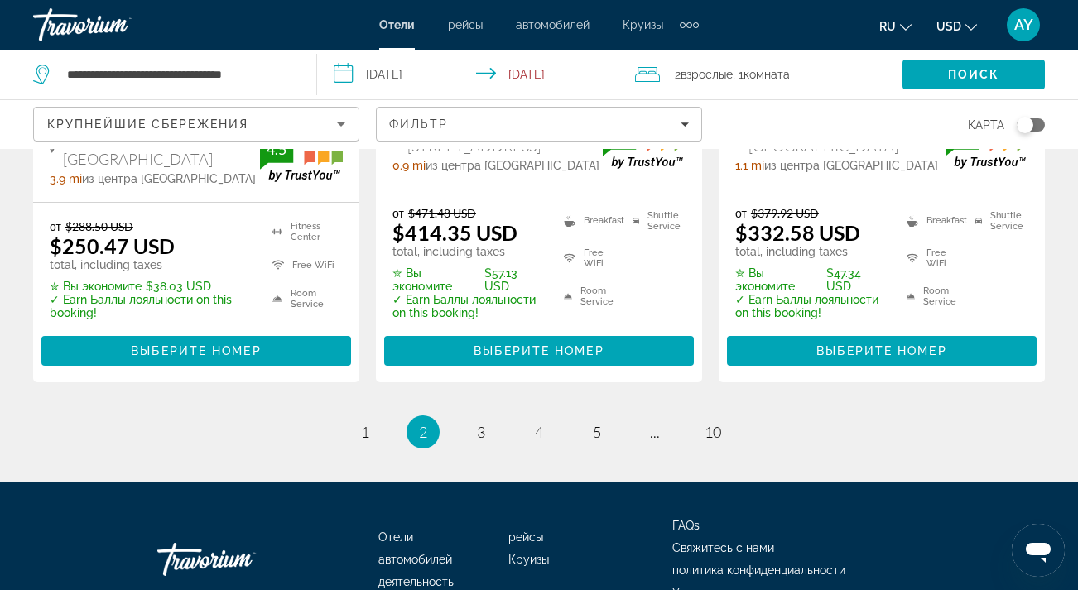
scroll to position [2417, 0]
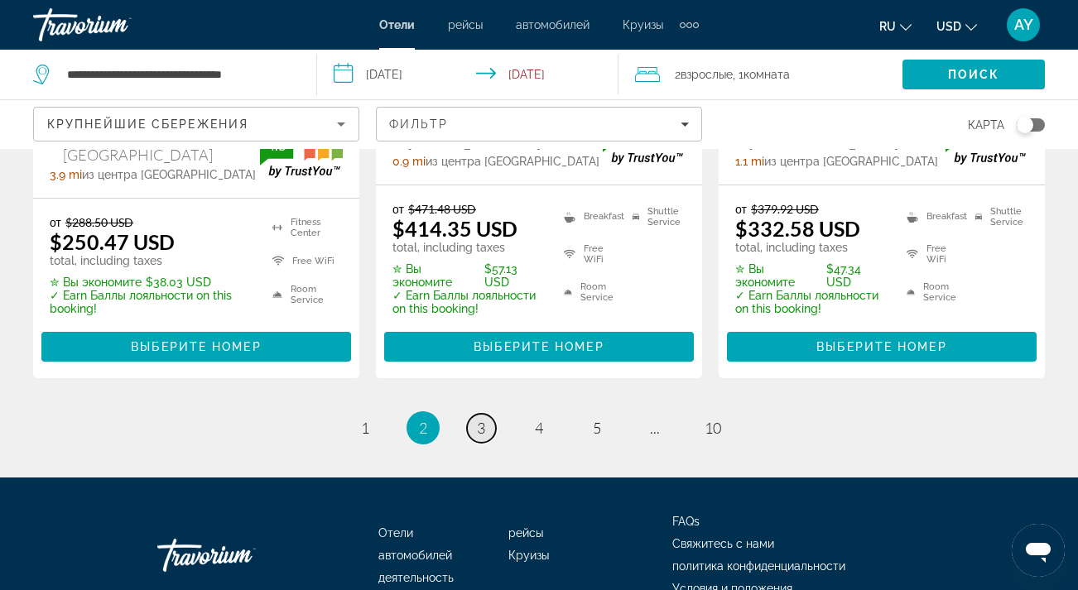
click at [485, 419] on span "3" at bounding box center [481, 428] width 8 height 18
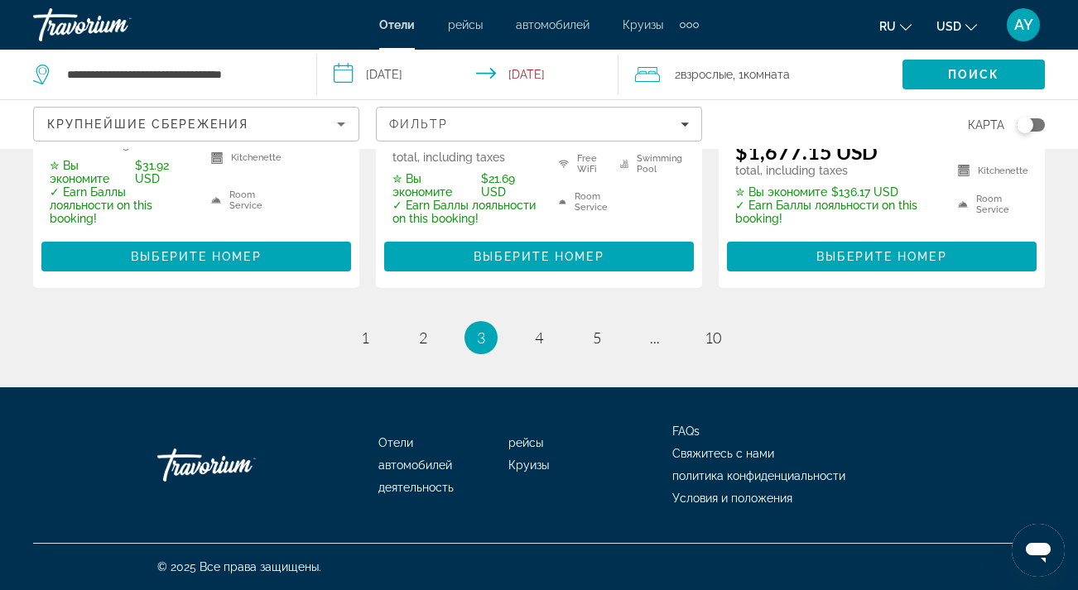
scroll to position [2489, 0]
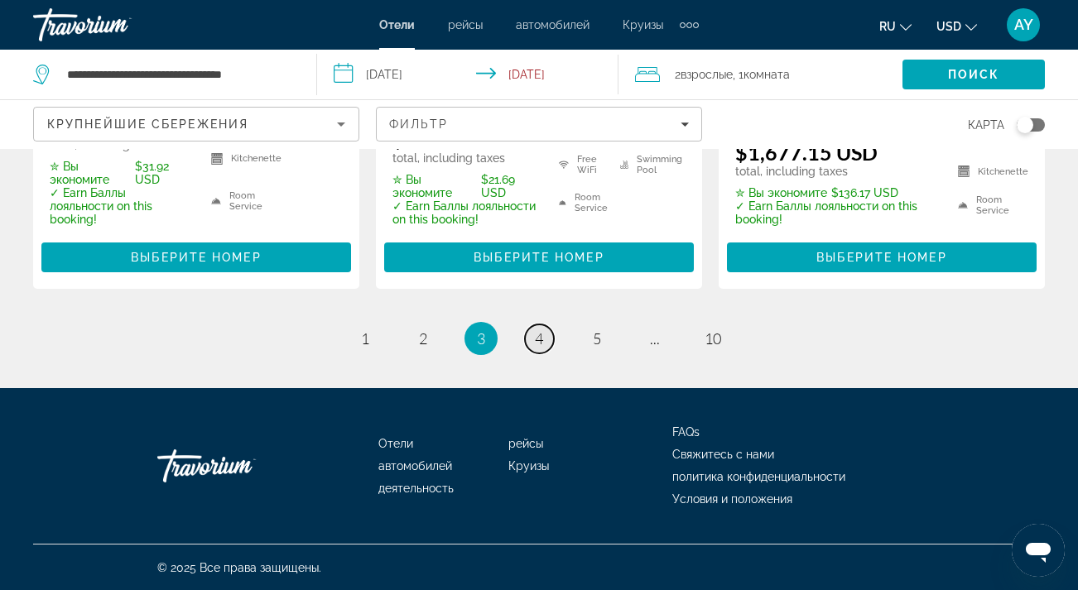
click at [537, 342] on span "4" at bounding box center [539, 339] width 8 height 18
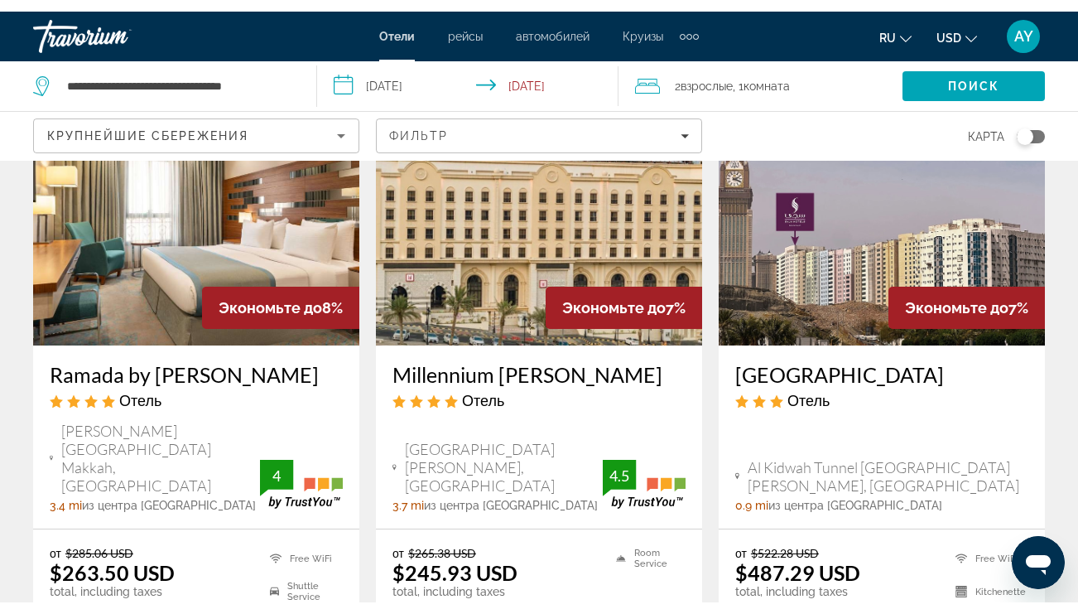
scroll to position [209, 0]
